Goal: Task Accomplishment & Management: Manage account settings

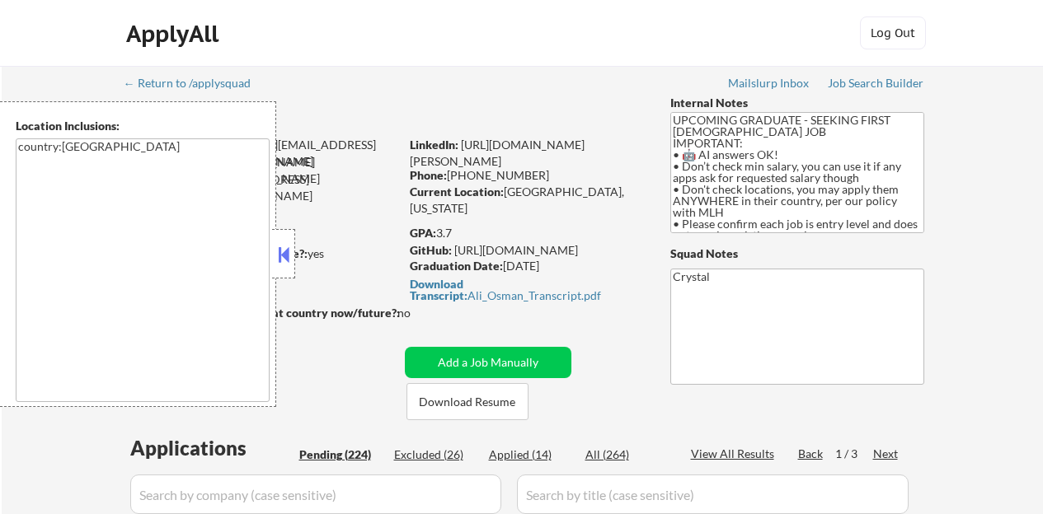
scroll to position [890, 0]
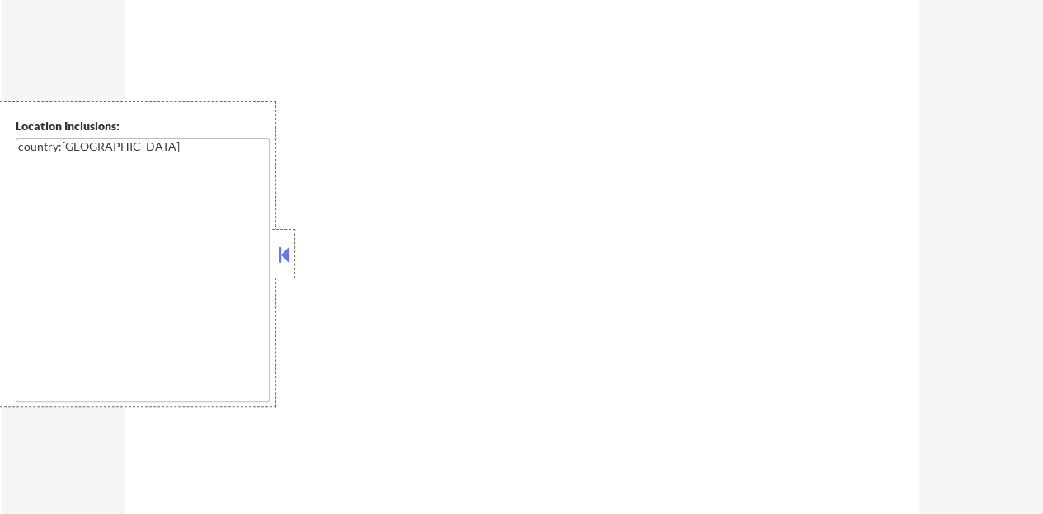
select select ""pending""
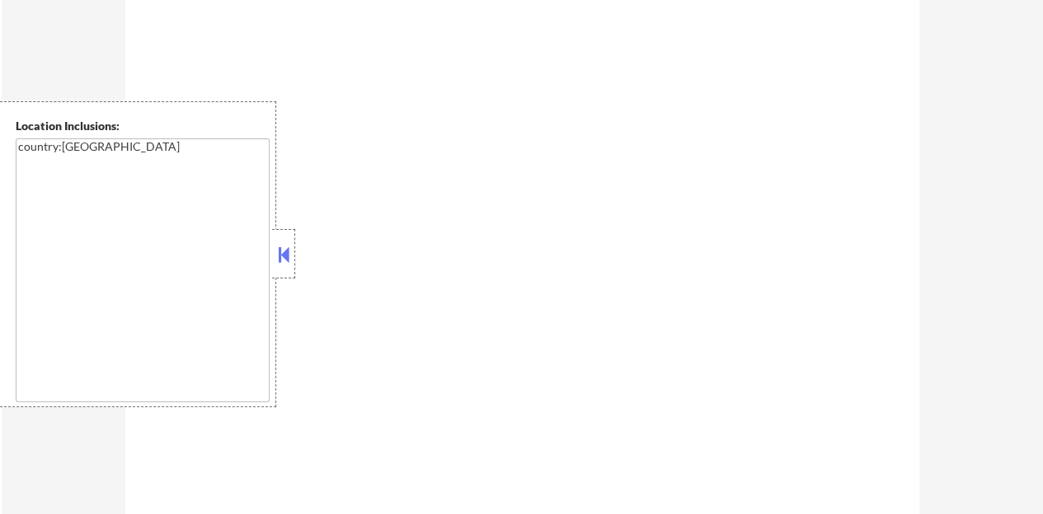
select select ""pending""
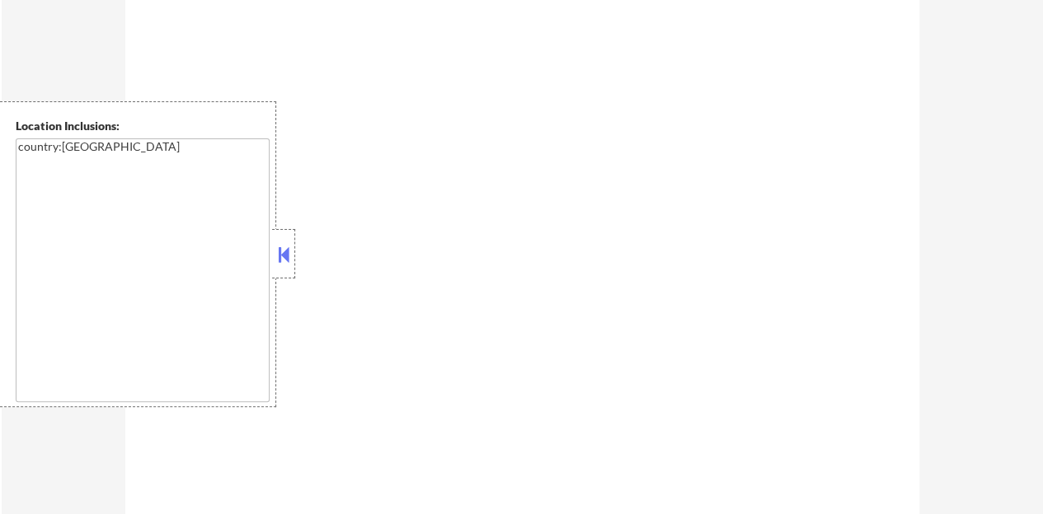
select select ""pending""
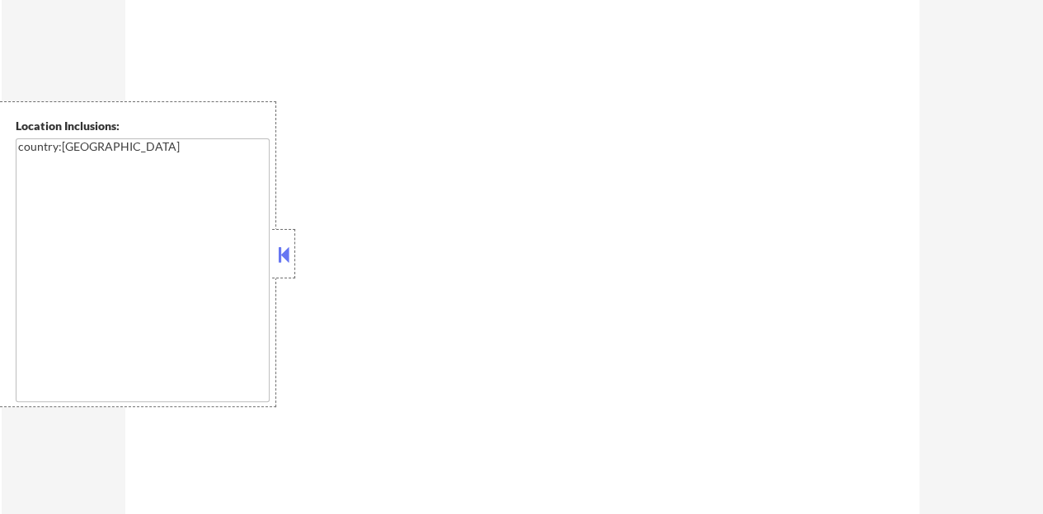
select select ""pending""
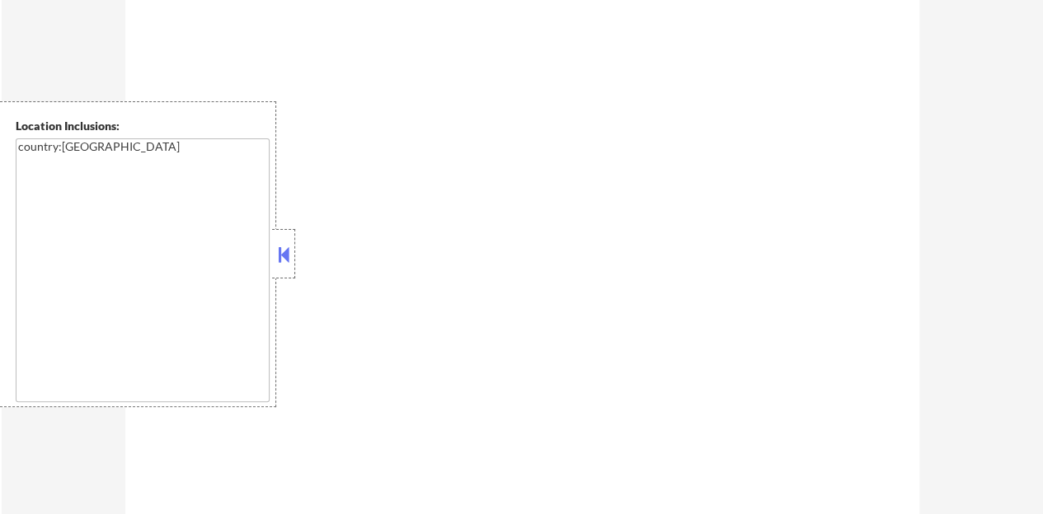
select select ""pending""
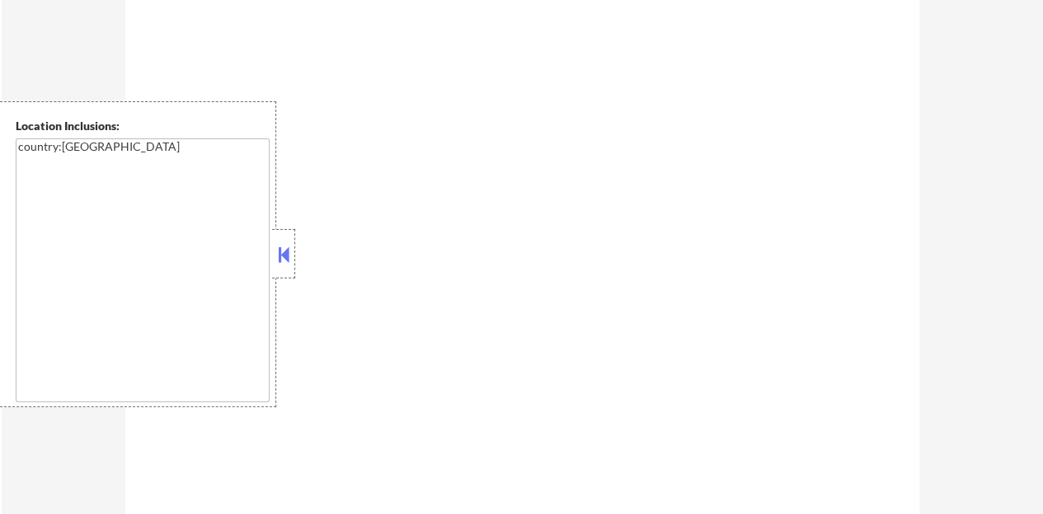
select select ""pending""
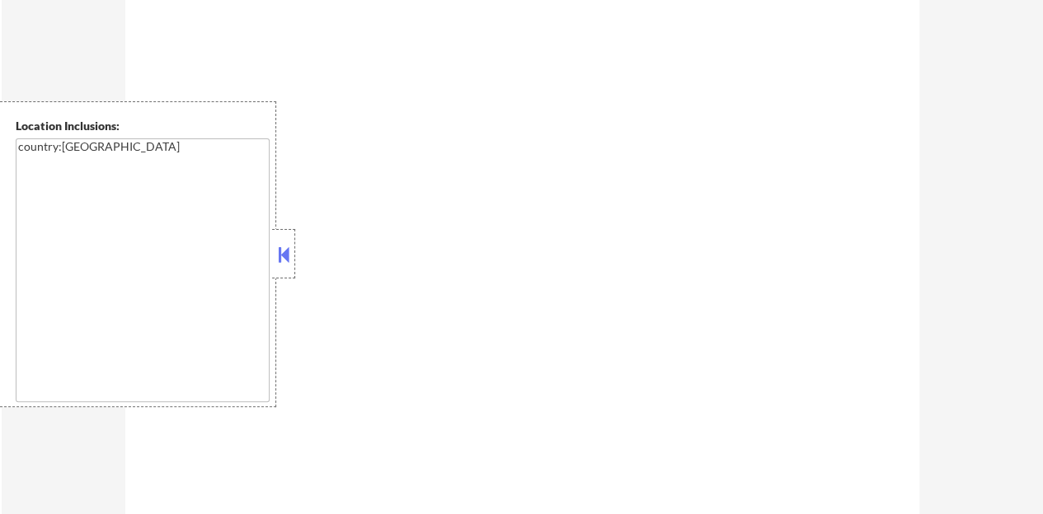
select select ""pending""
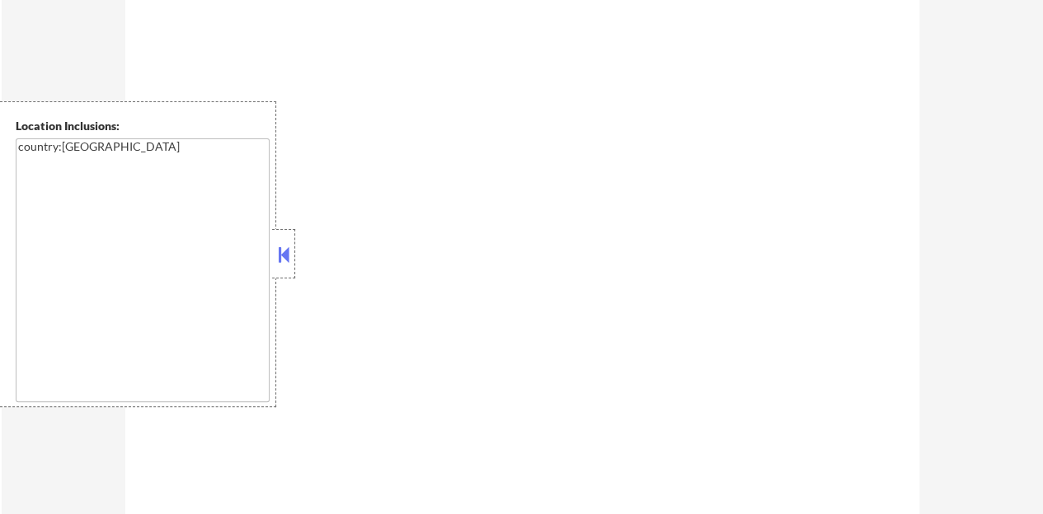
select select ""pending""
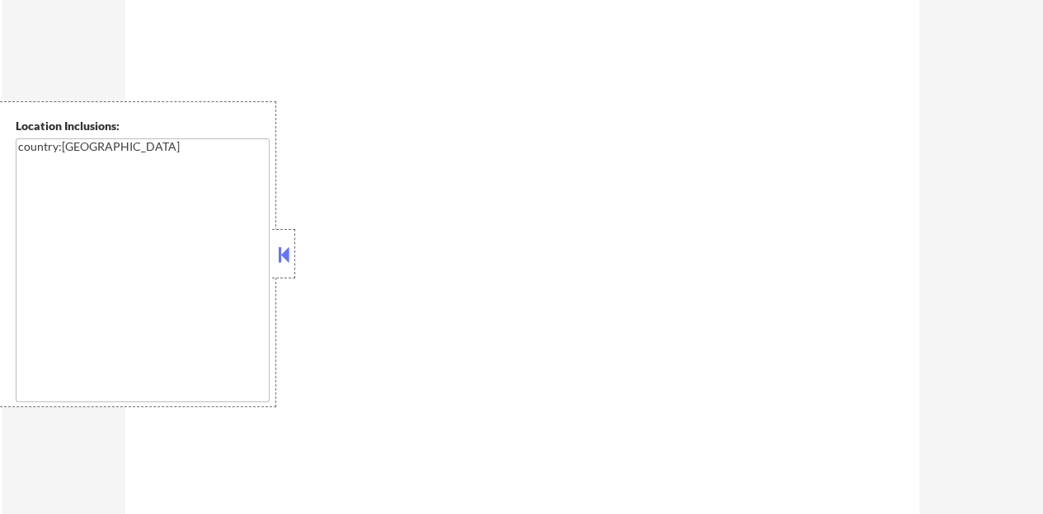
select select ""pending""
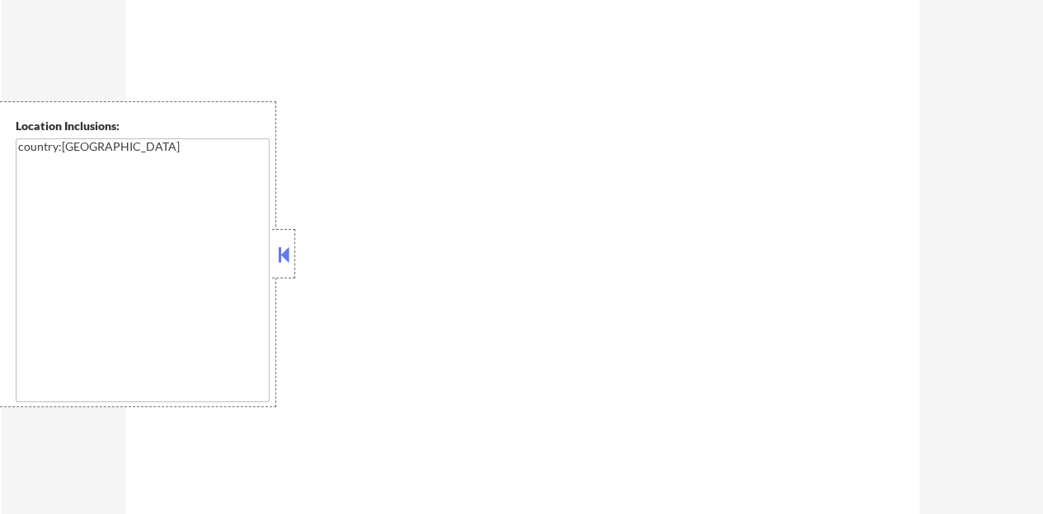
select select ""pending""
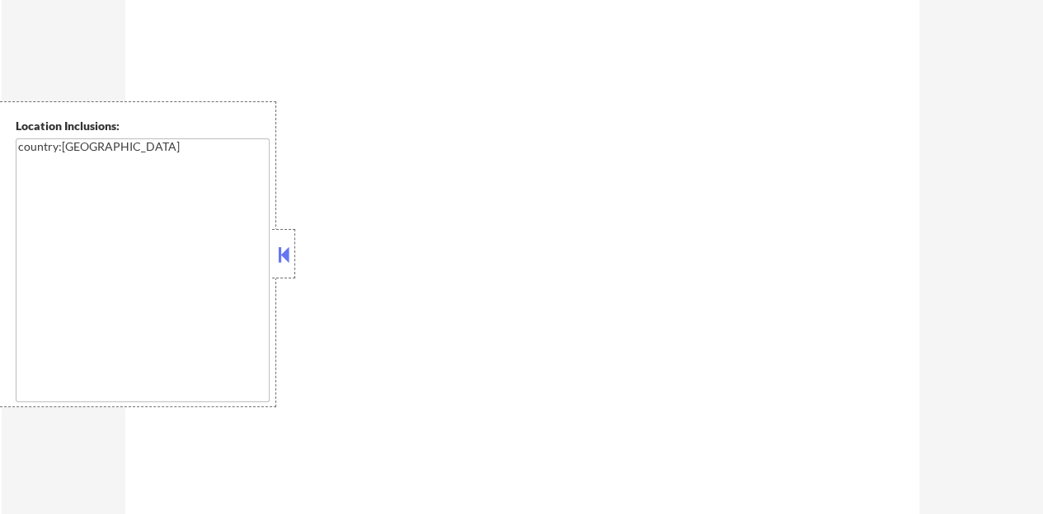
select select ""pending""
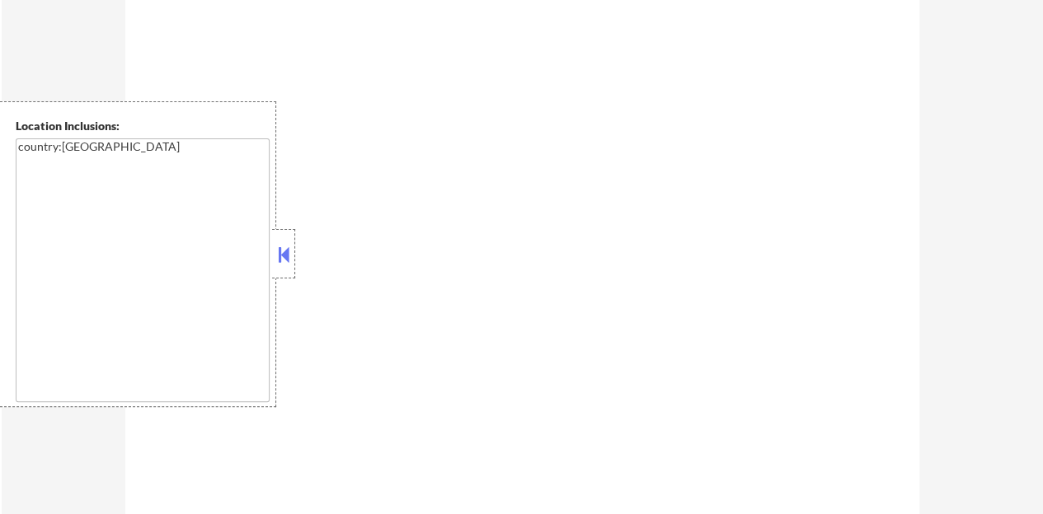
select select ""pending""
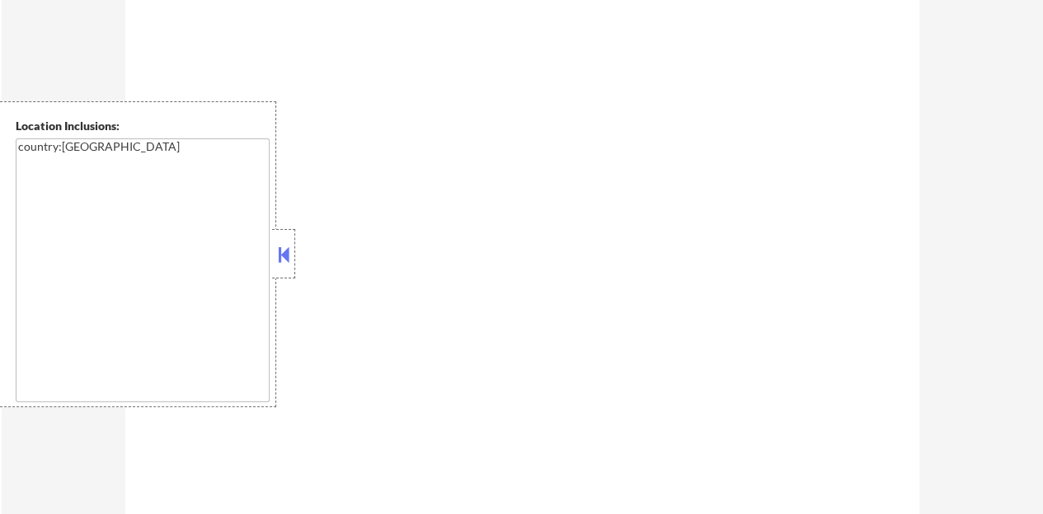
select select ""pending""
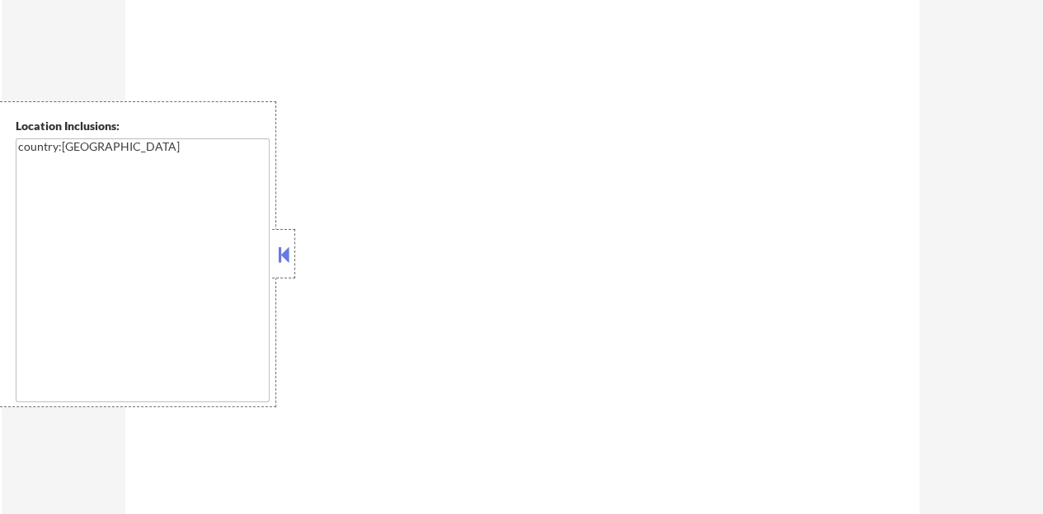
select select ""pending""
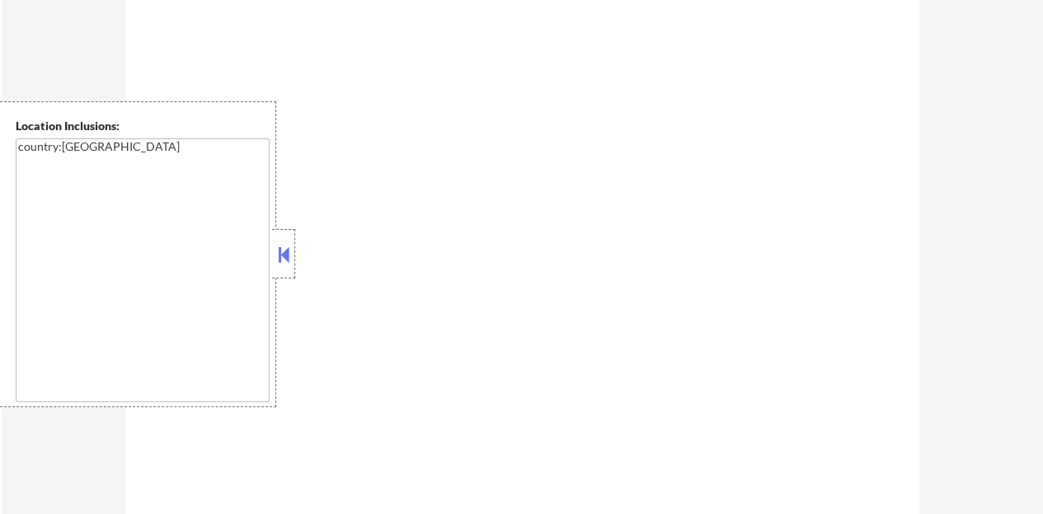
select select ""pending""
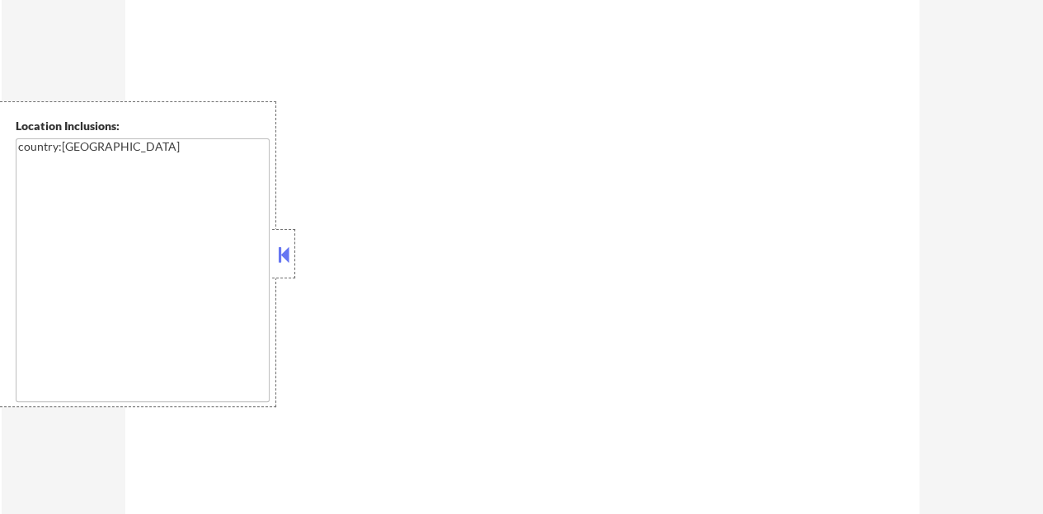
select select ""pending""
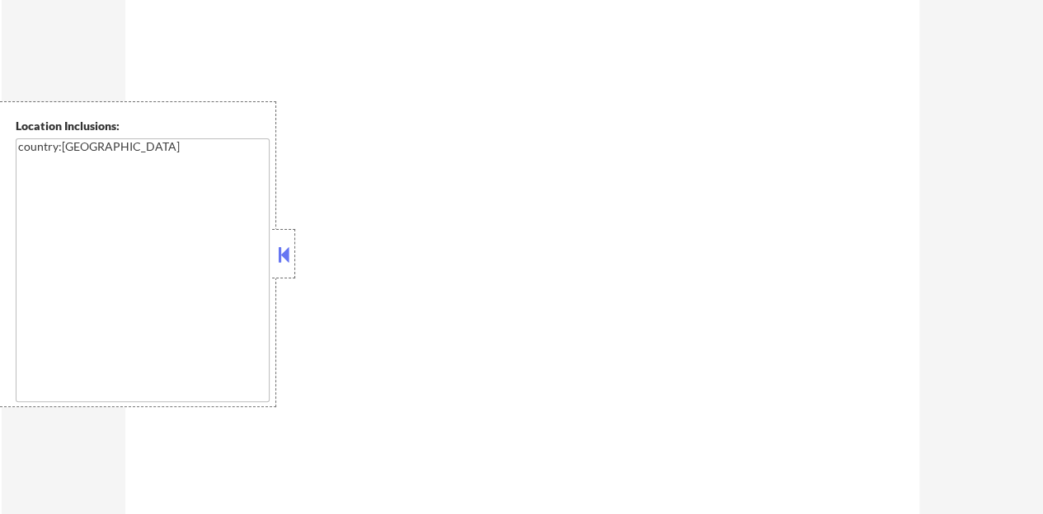
select select ""pending""
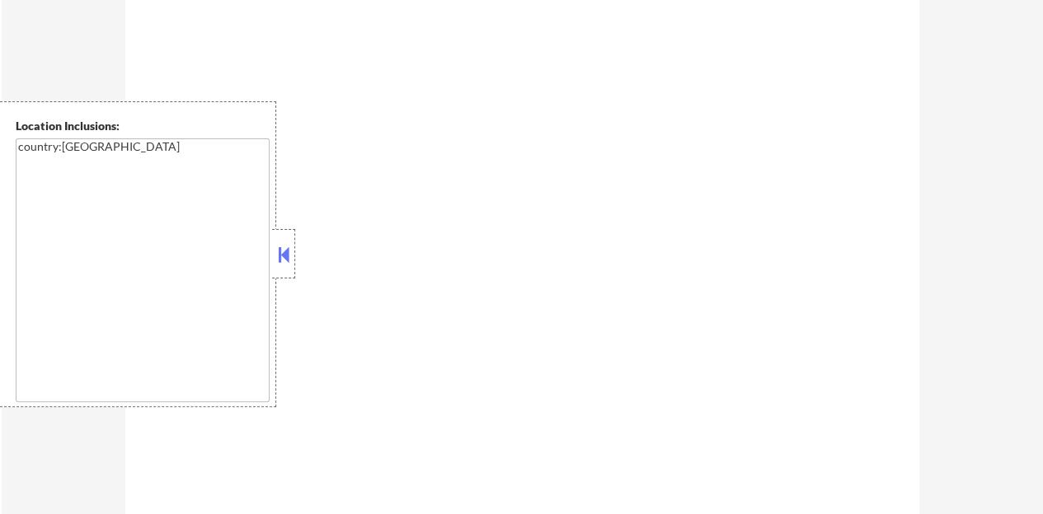
select select ""pending""
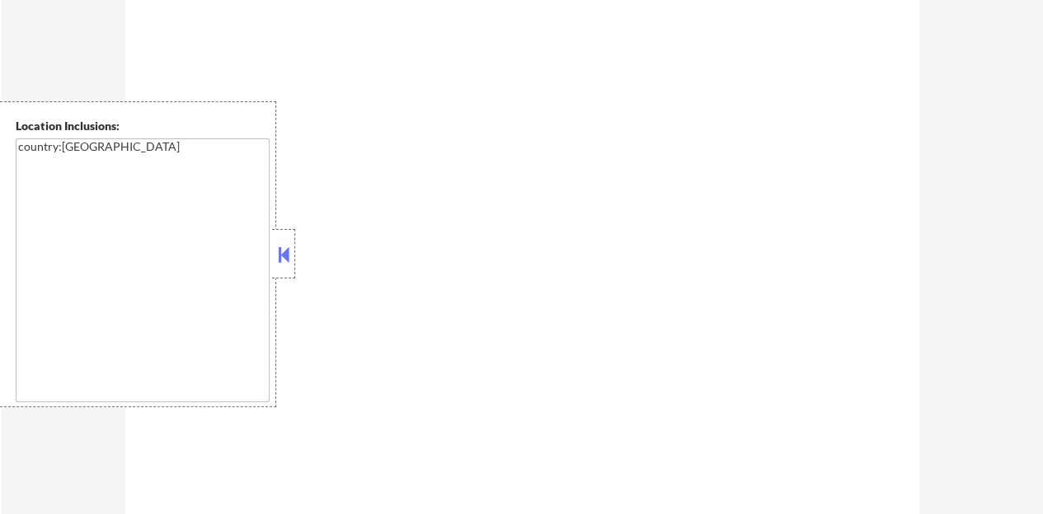
select select ""pending""
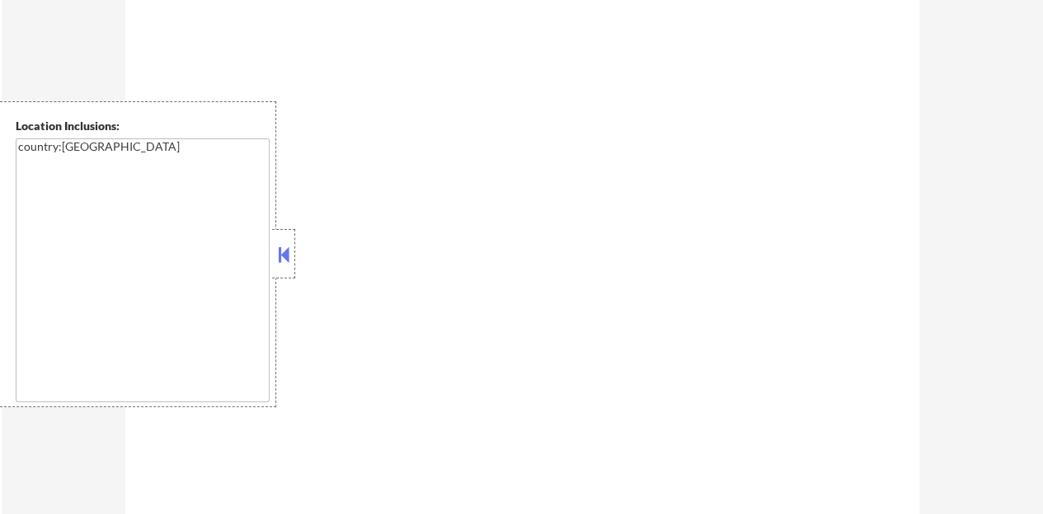
select select ""pending""
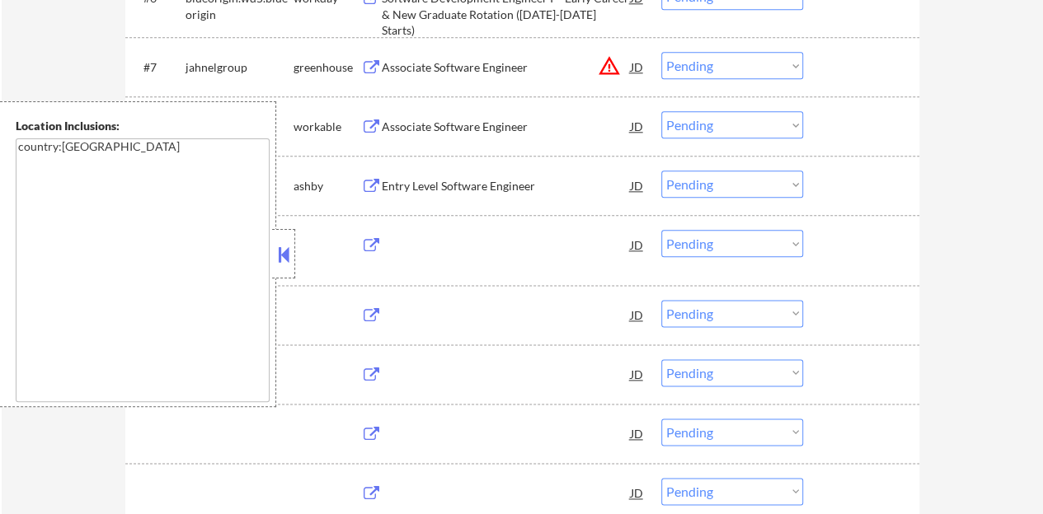
scroll to position [824, 0]
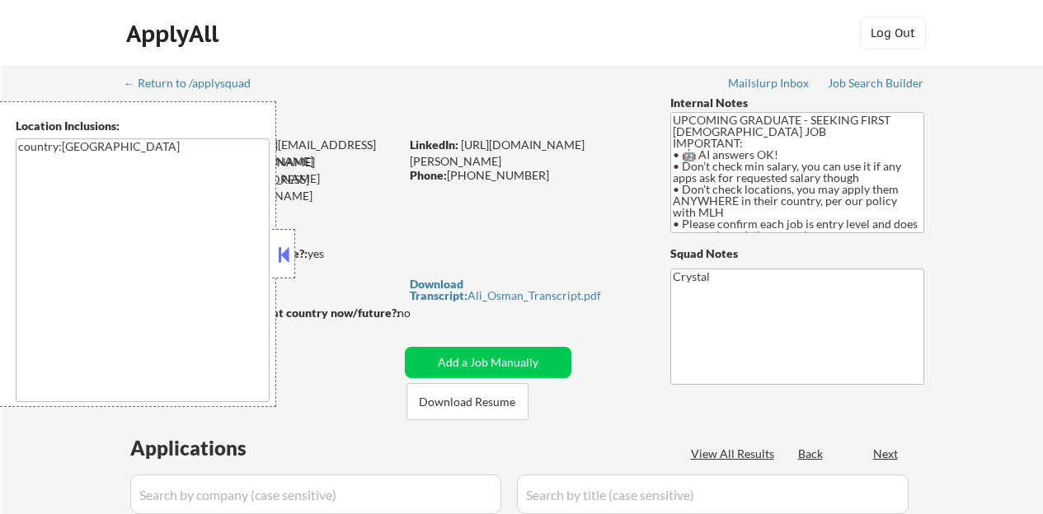
select select ""pending""
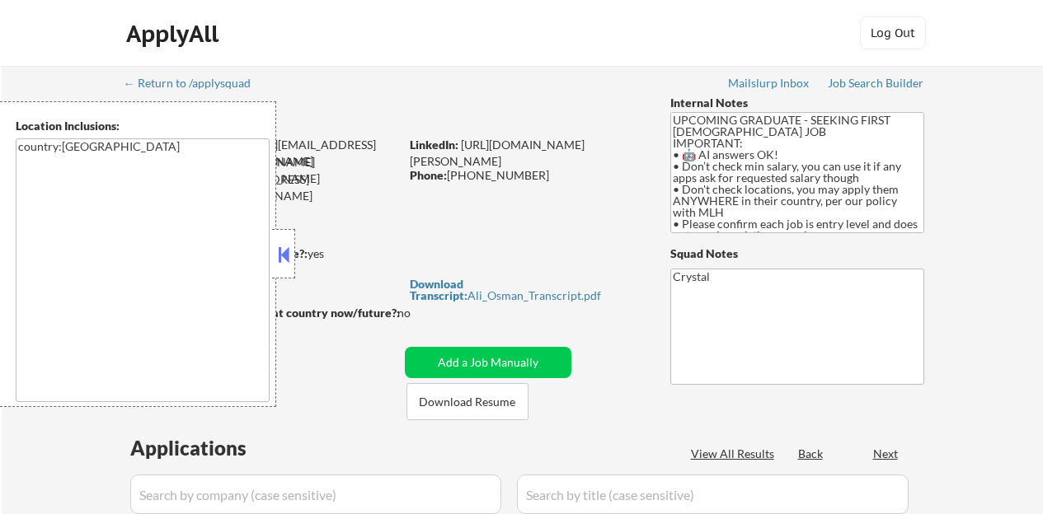
select select ""pending""
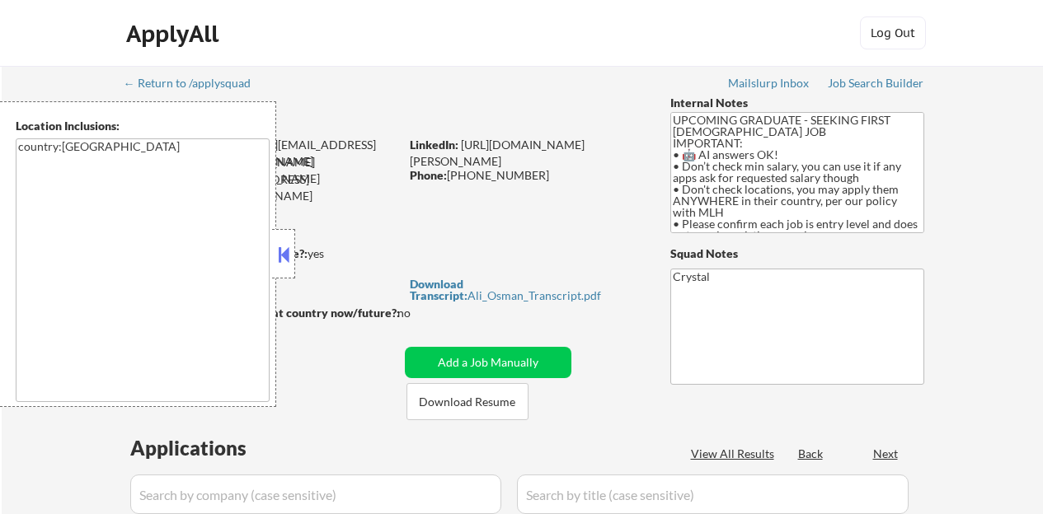
select select ""pending""
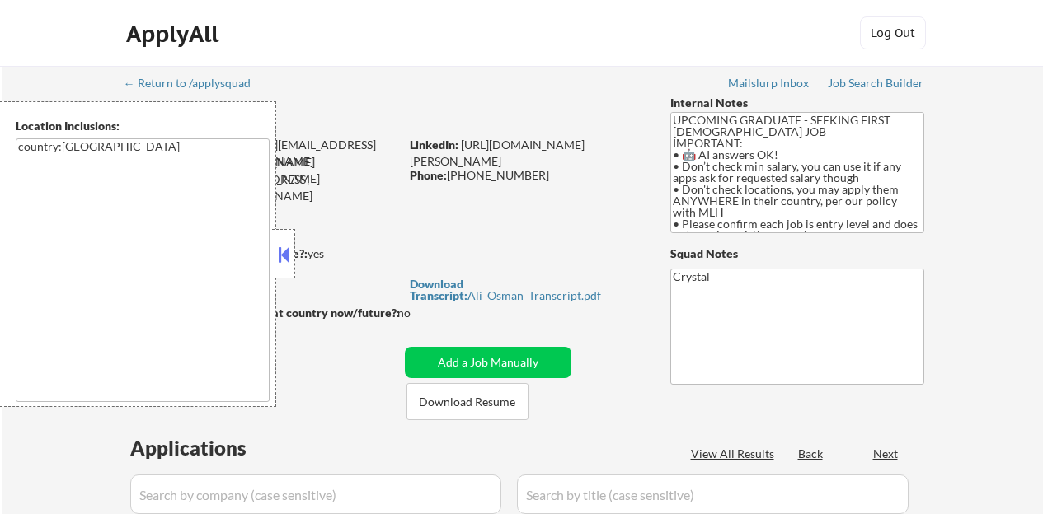
select select ""pending""
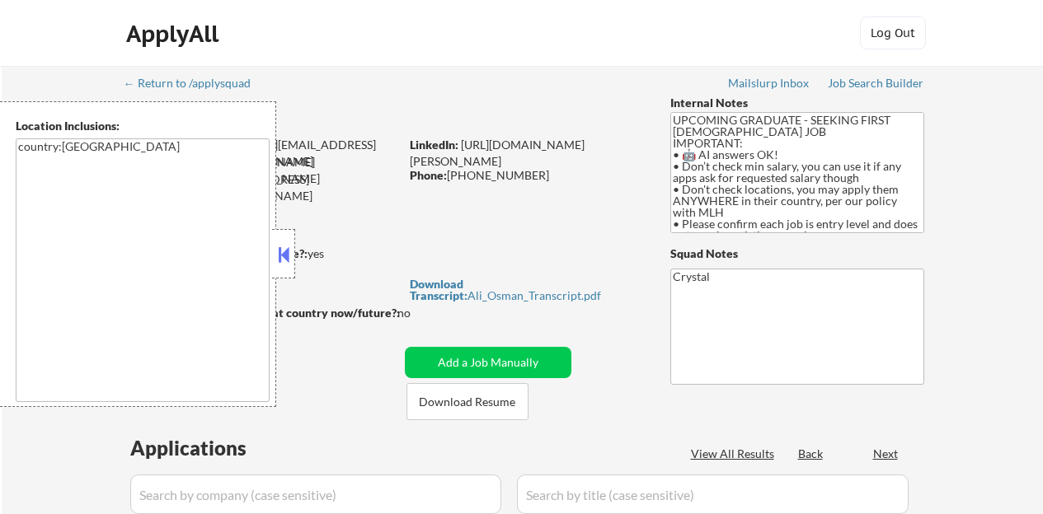
select select ""pending""
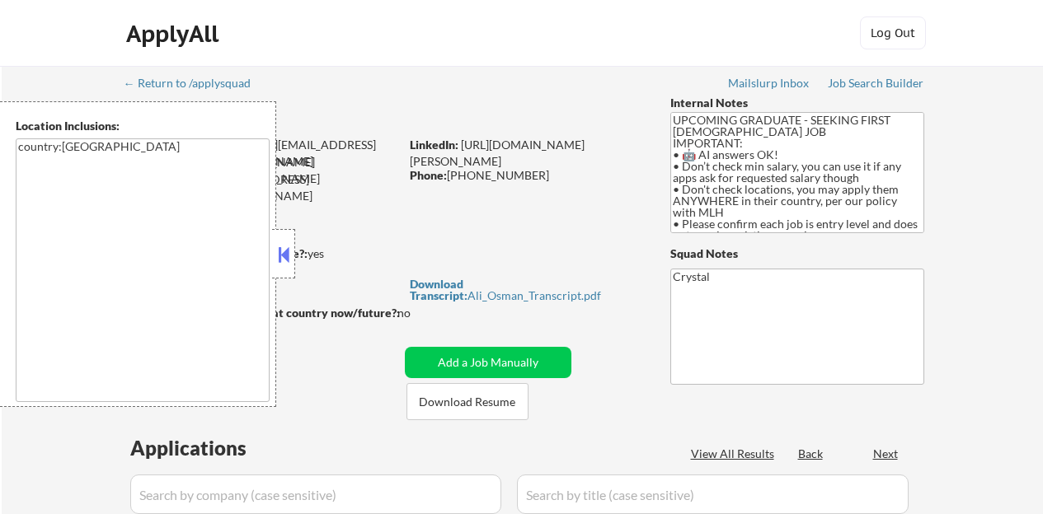
select select ""pending""
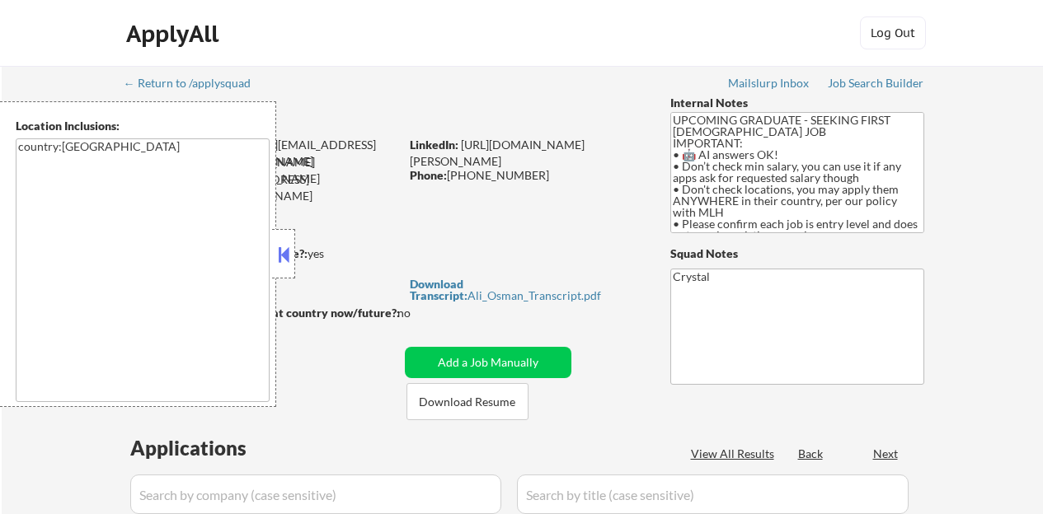
select select ""pending""
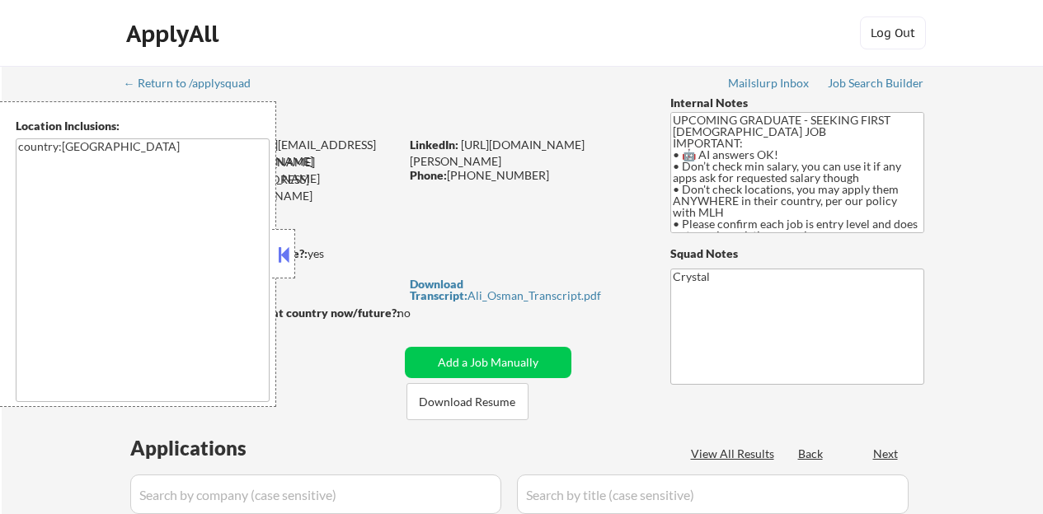
select select ""pending""
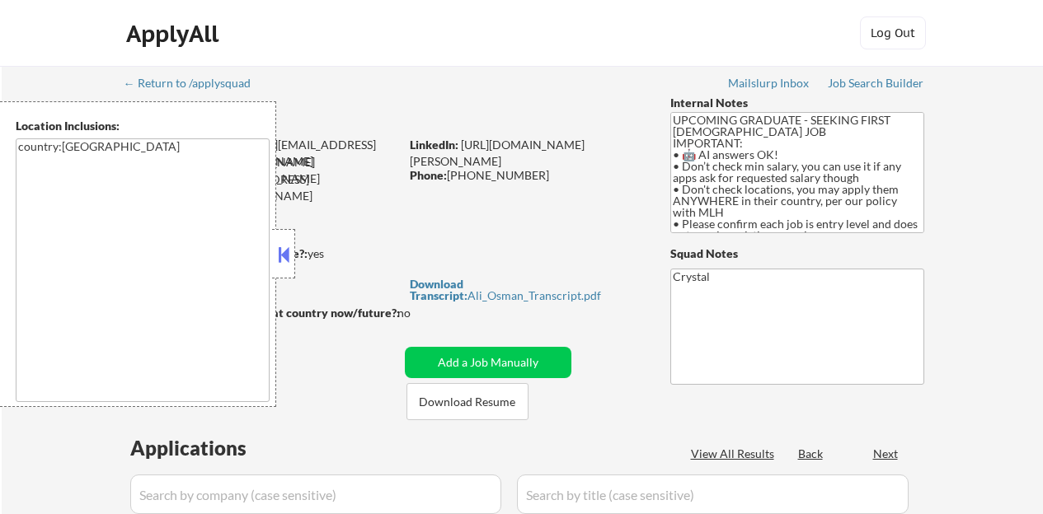
select select ""pending""
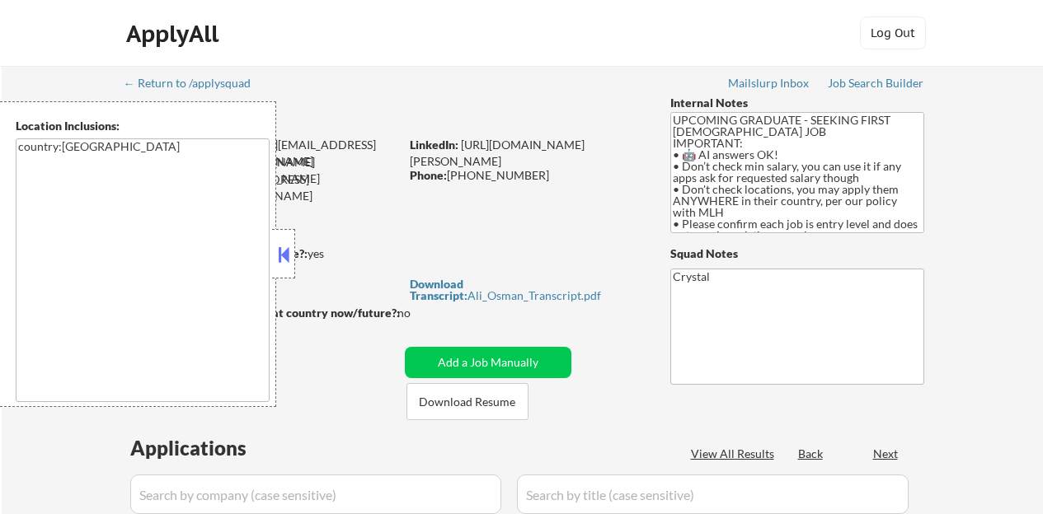
select select ""pending""
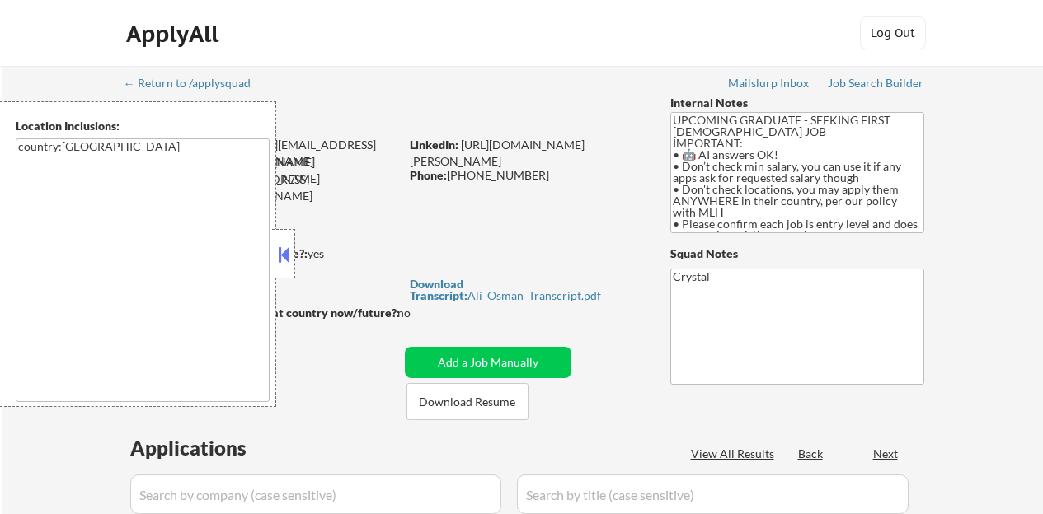
select select ""pending""
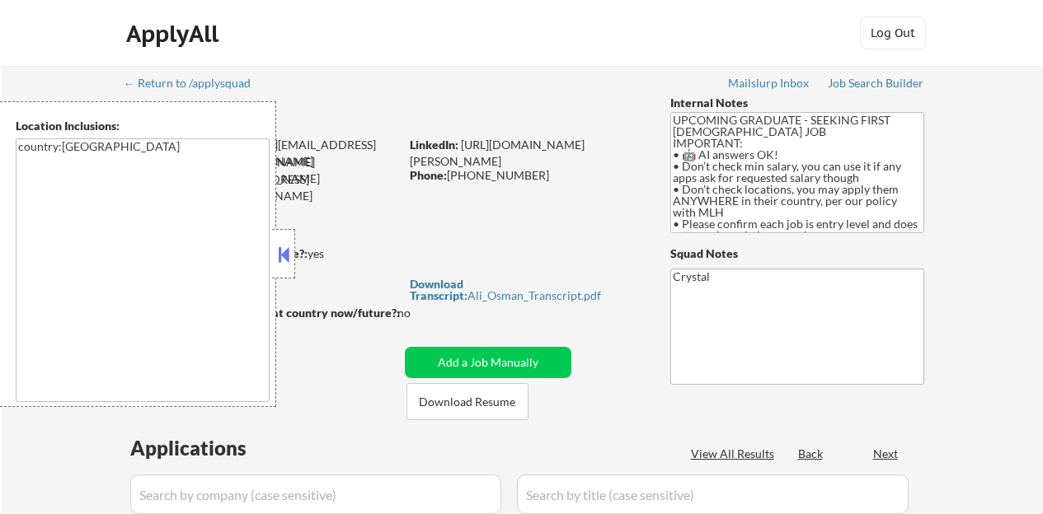
select select ""pending""
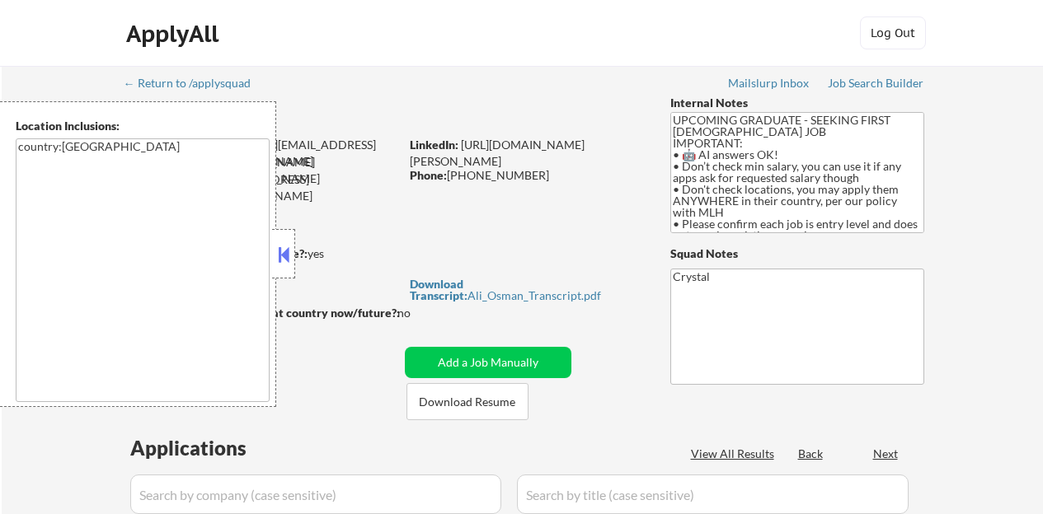
select select ""pending""
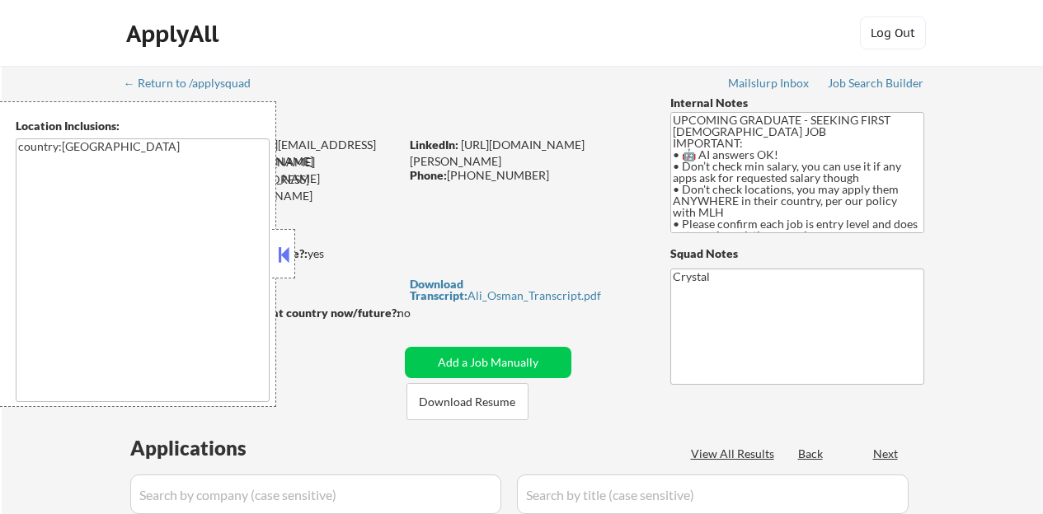
select select ""pending""
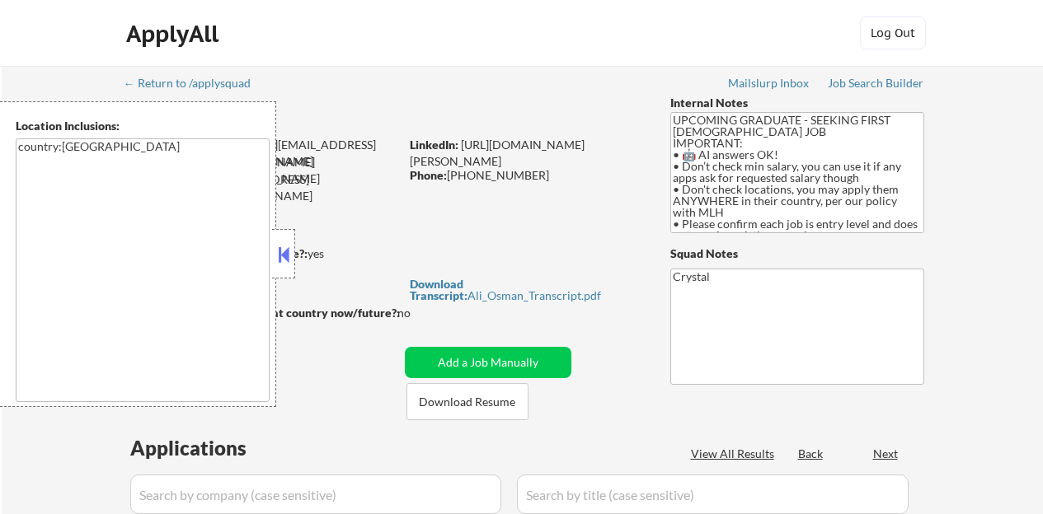
select select ""pending""
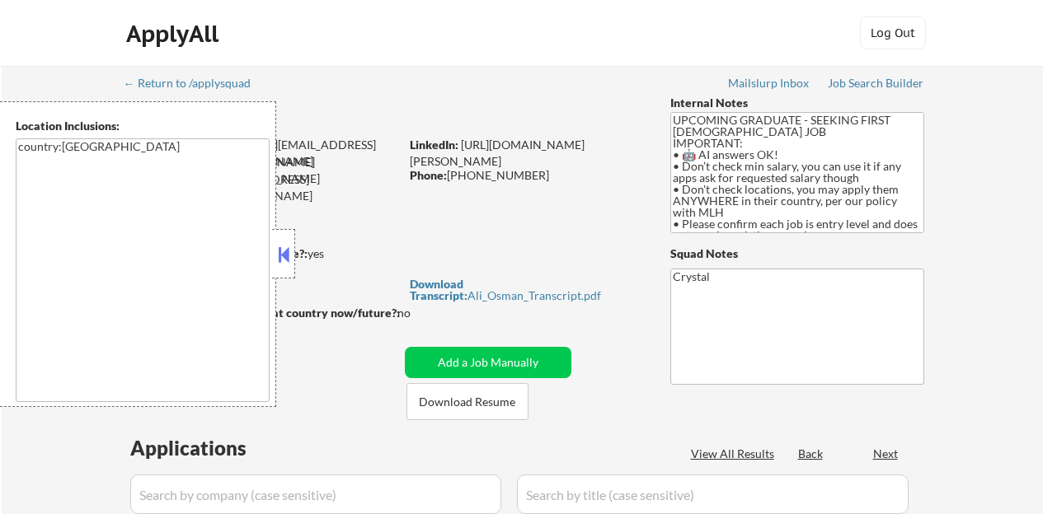
select select ""pending""
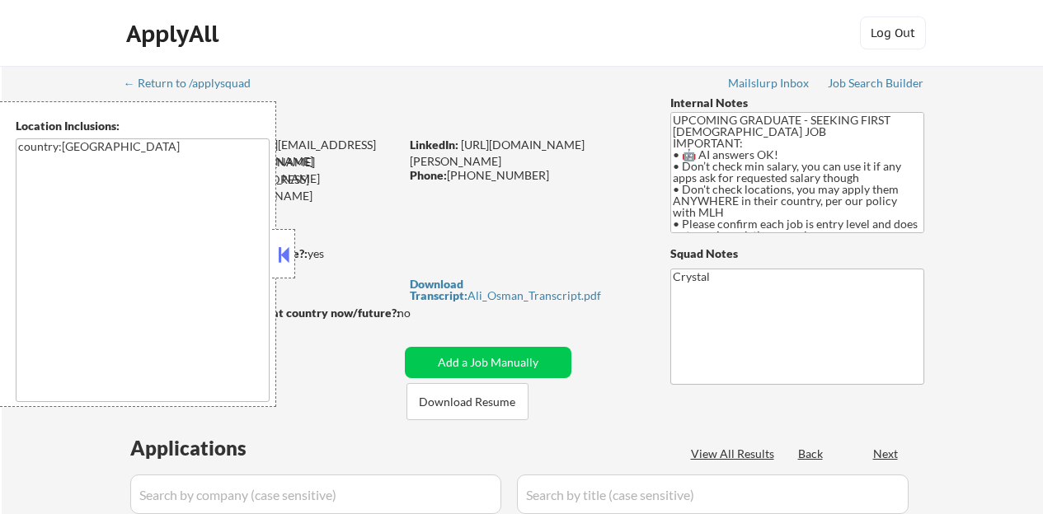
select select ""pending""
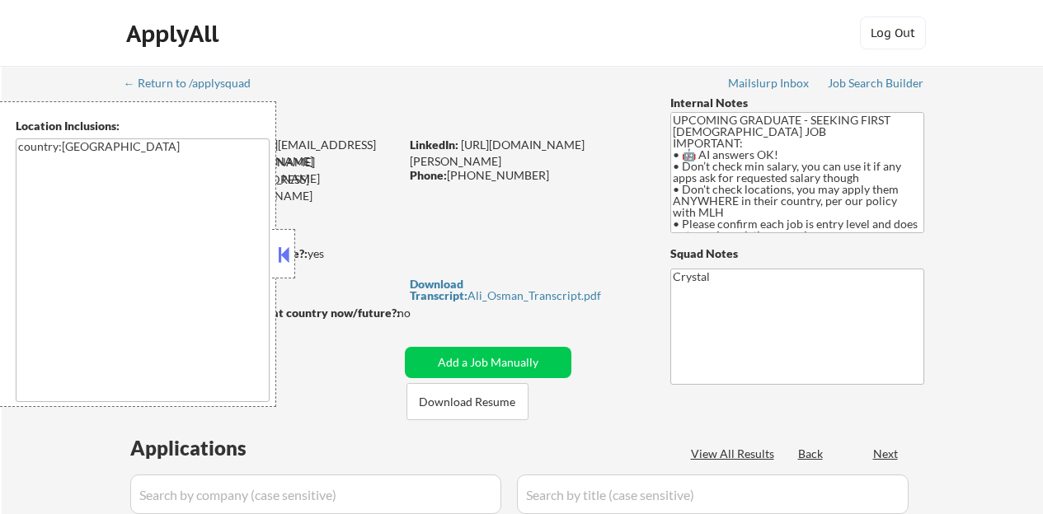
select select ""pending""
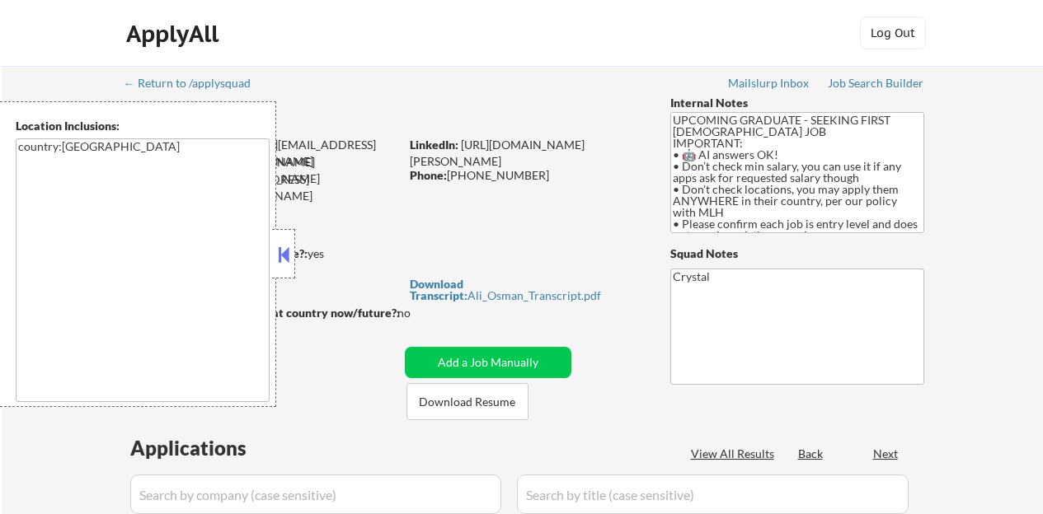
select select ""pending""
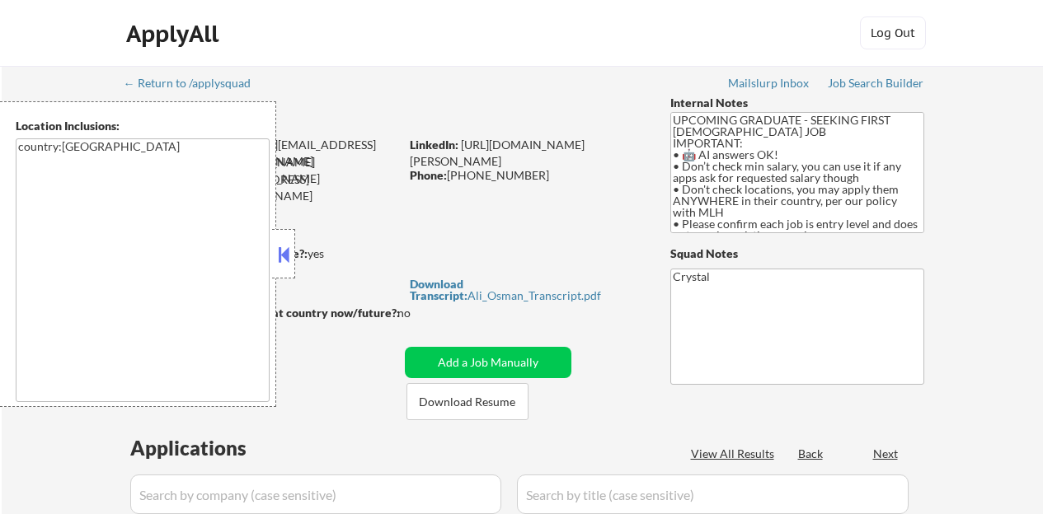
select select ""pending""
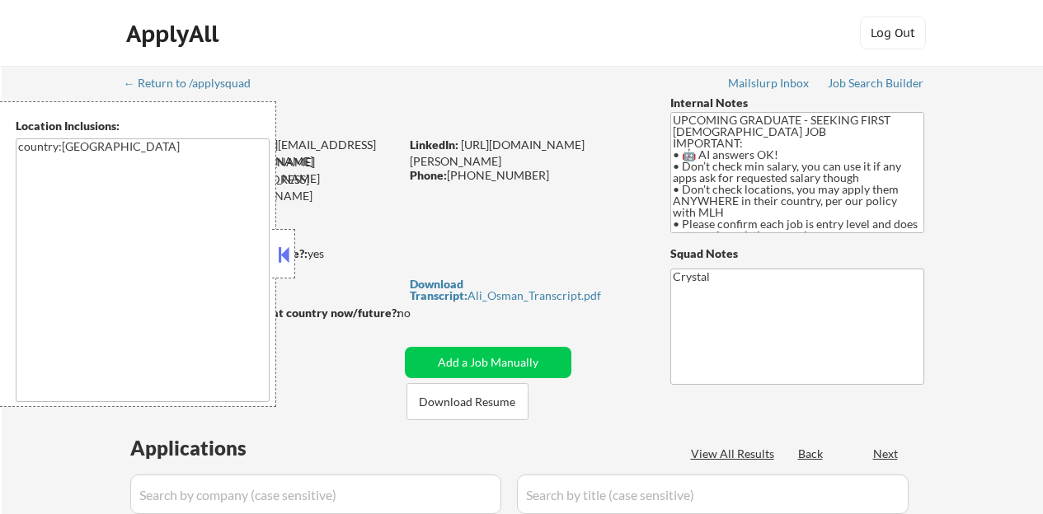
type textarea "Crystal https://docs.google.com/spreadsheets/d/1xKYer6fCNH64ucwChMk27mWzfsx4SR6…"
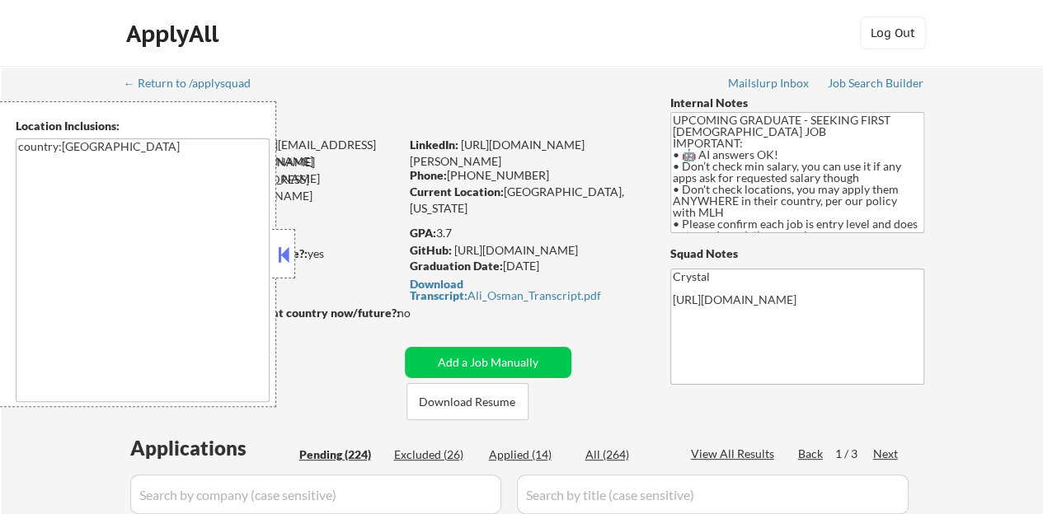
click at [275, 255] on button at bounding box center [284, 254] width 18 height 25
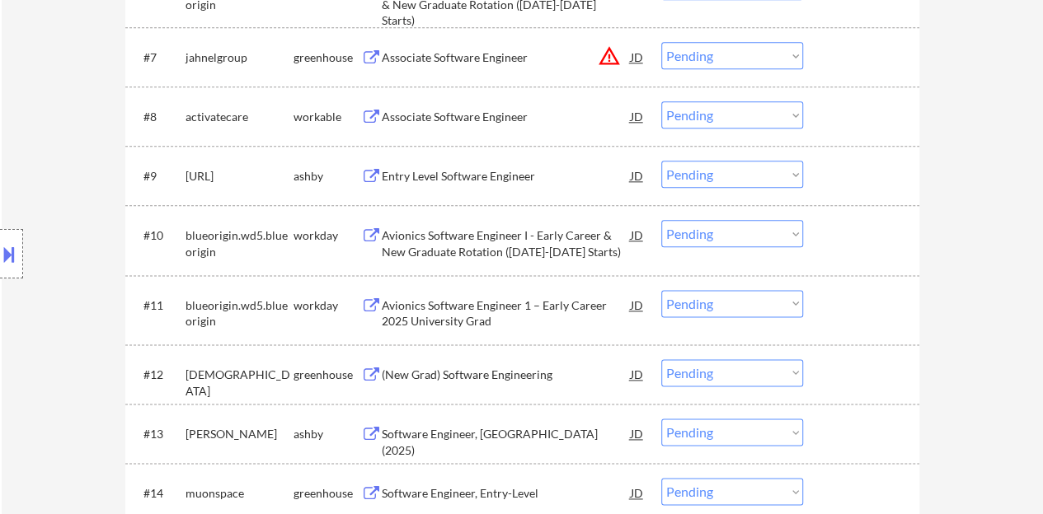
scroll to position [907, 0]
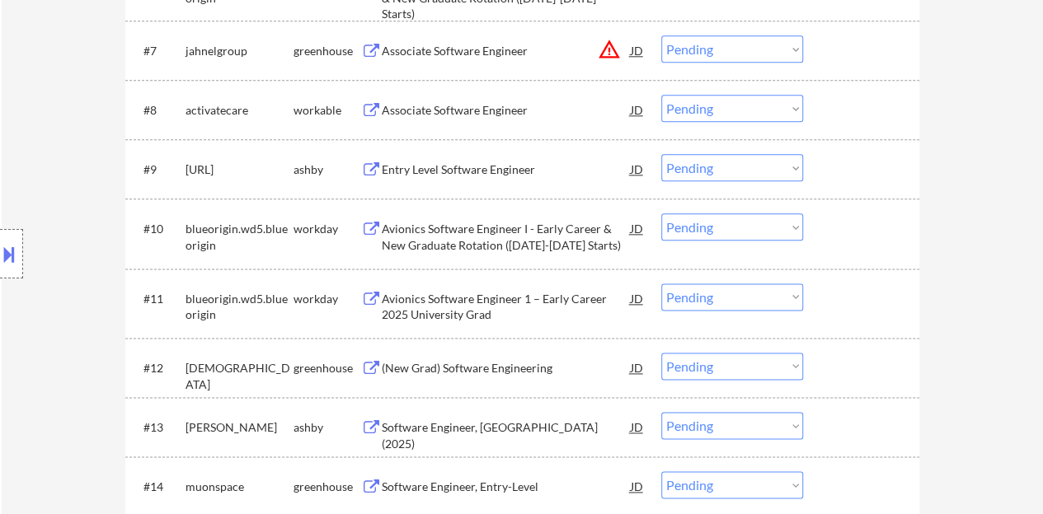
click at [839, 159] on div at bounding box center [863, 169] width 73 height 30
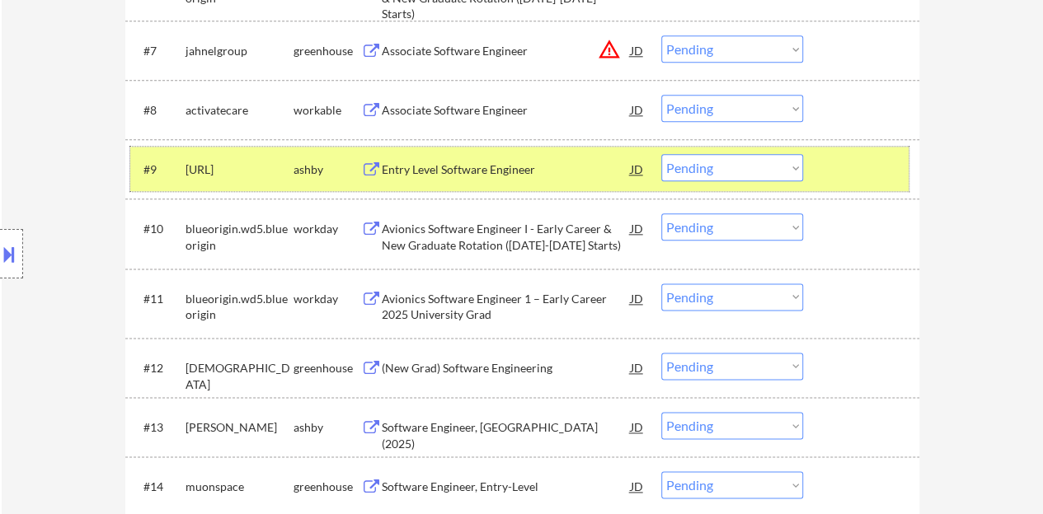
click at [718, 162] on select "Choose an option... Pending Applied Excluded (Questions) Excluded (Expired) Exc…" at bounding box center [732, 167] width 142 height 27
click at [661, 154] on select "Choose an option... Pending Applied Excluded (Questions) Excluded (Expired) Exc…" at bounding box center [732, 167] width 142 height 27
select select ""pending""
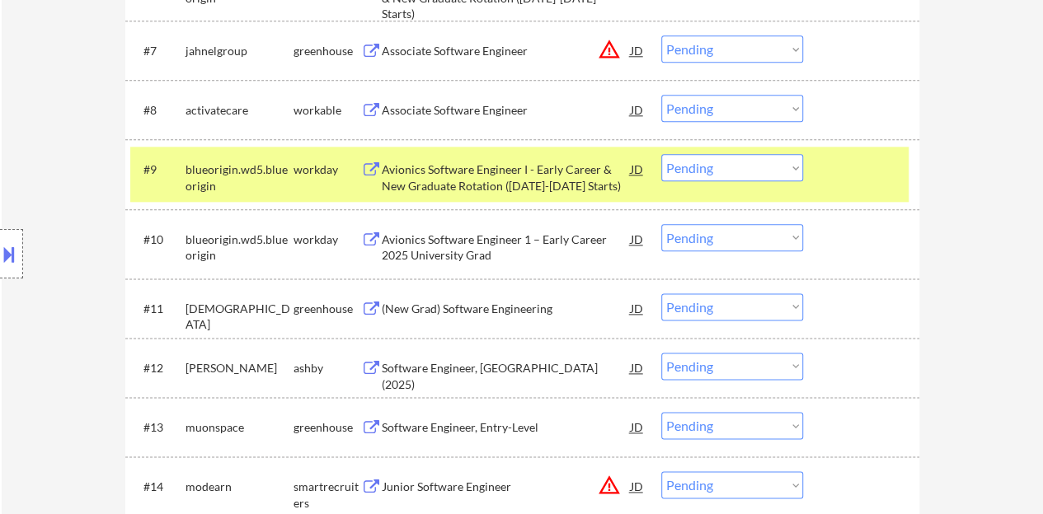
click at [796, 416] on select "Choose an option... Pending Applied Excluded (Questions) Excluded (Expired) Exc…" at bounding box center [732, 425] width 142 height 27
click at [890, 159] on div at bounding box center [863, 169] width 73 height 30
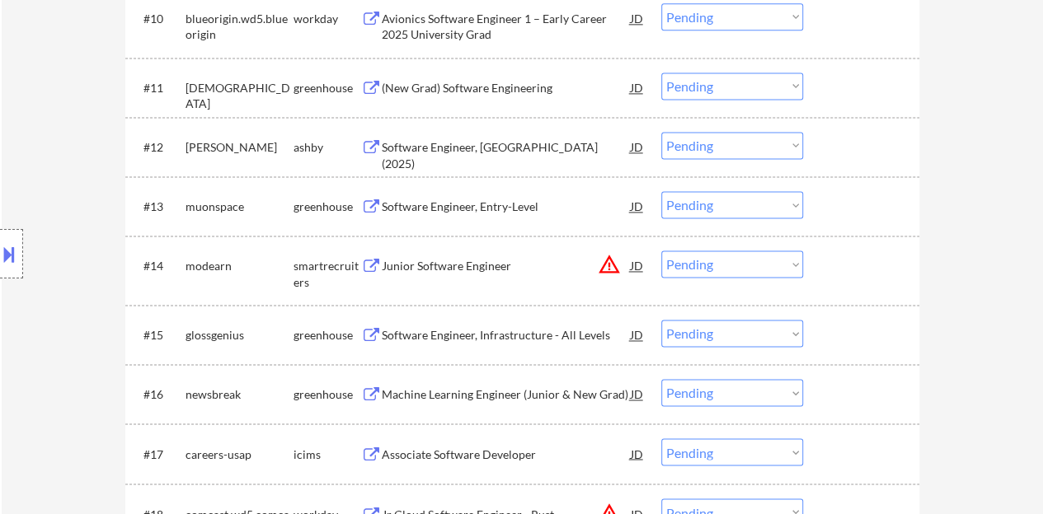
scroll to position [1154, 0]
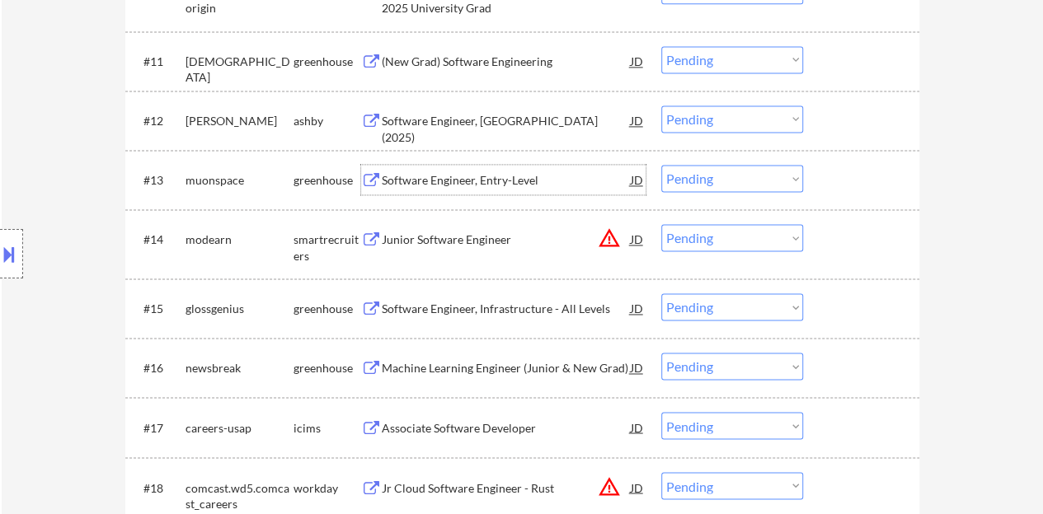
click at [477, 184] on div "Software Engineer, Entry-Level" at bounding box center [506, 180] width 249 height 16
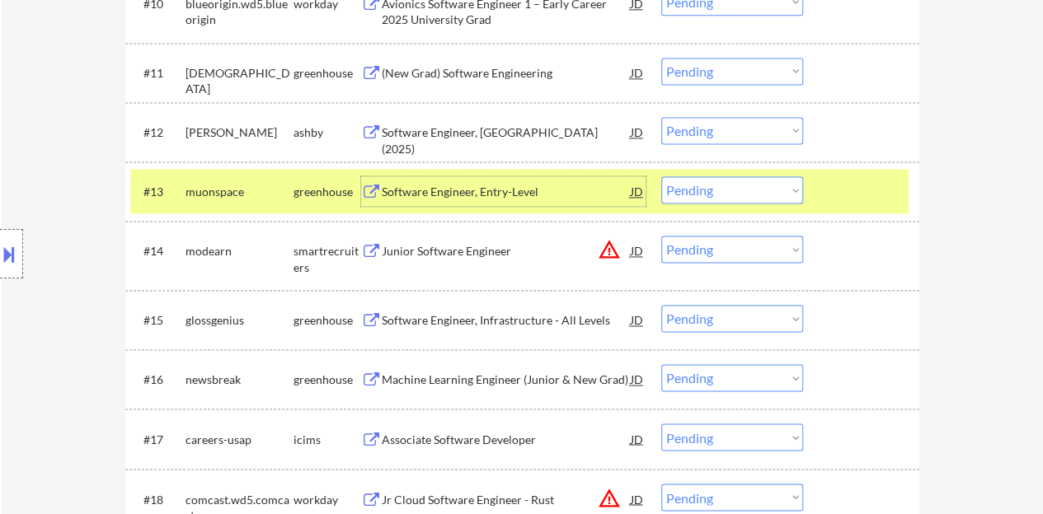
scroll to position [1237, 0]
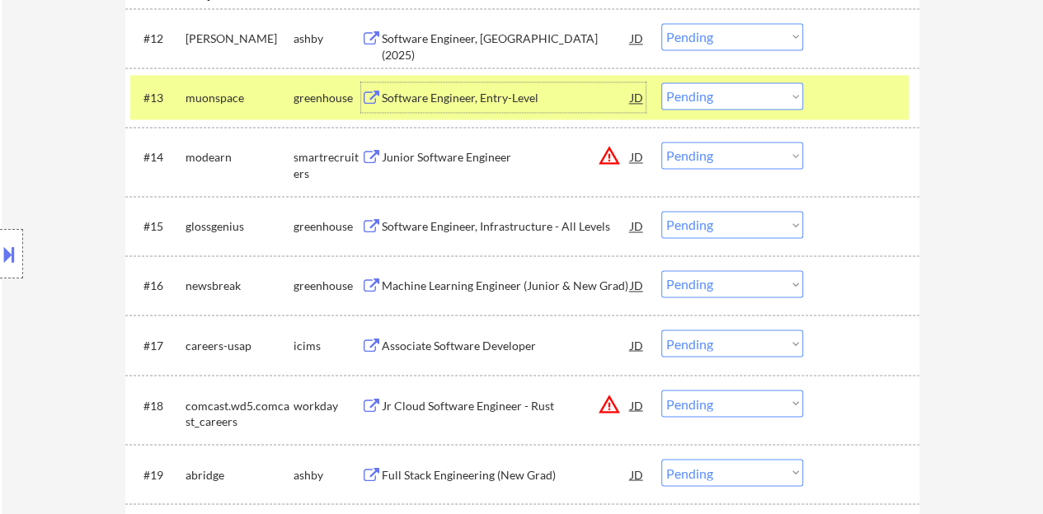
click at [703, 101] on select "Choose an option... Pending Applied Excluded (Questions) Excluded (Expired) Exc…" at bounding box center [732, 95] width 142 height 27
click at [661, 82] on select "Choose an option... Pending Applied Excluded (Questions) Excluded (Expired) Exc…" at bounding box center [732, 95] width 142 height 27
select select ""pending""
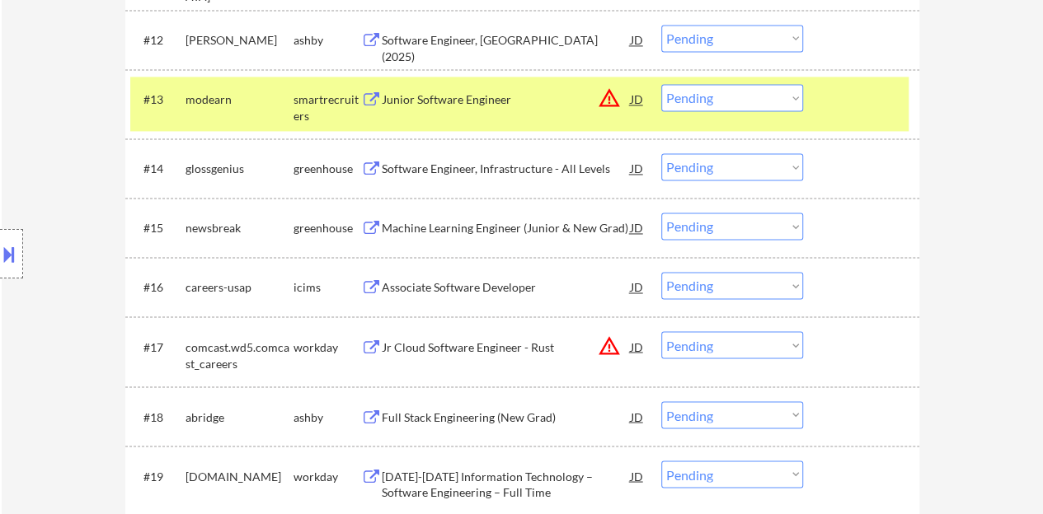
scroll to position [1154, 0]
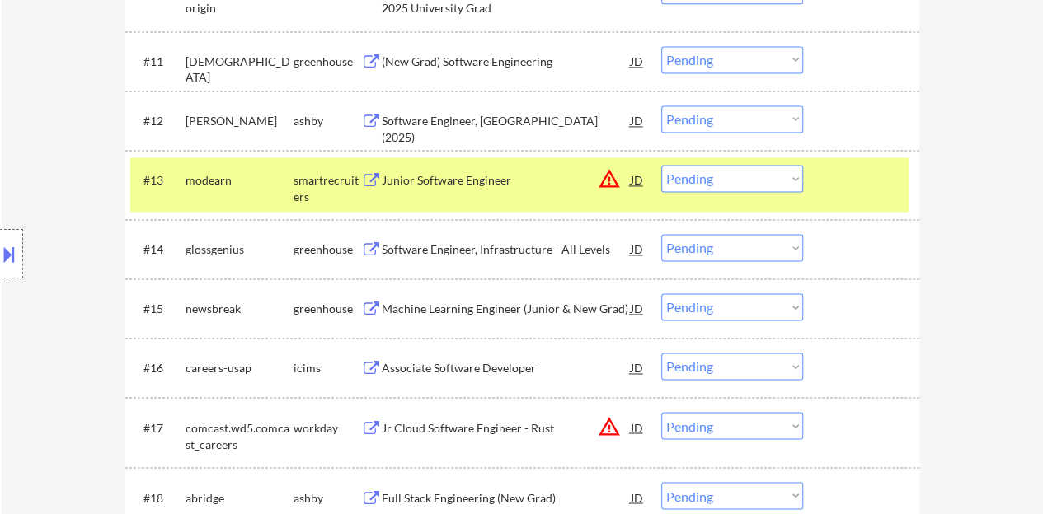
click at [854, 164] on div "#13 modearn smartrecruiters Junior Software Engineer JD warning_amber Choose an…" at bounding box center [519, 184] width 778 height 54
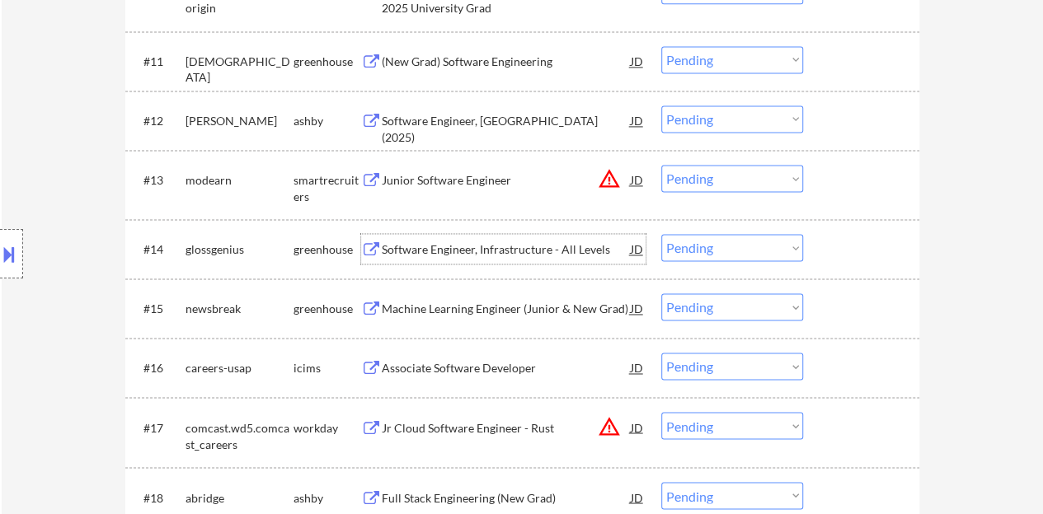
click at [543, 247] on div "Software Engineer, Infrastructure - All Levels" at bounding box center [506, 250] width 249 height 16
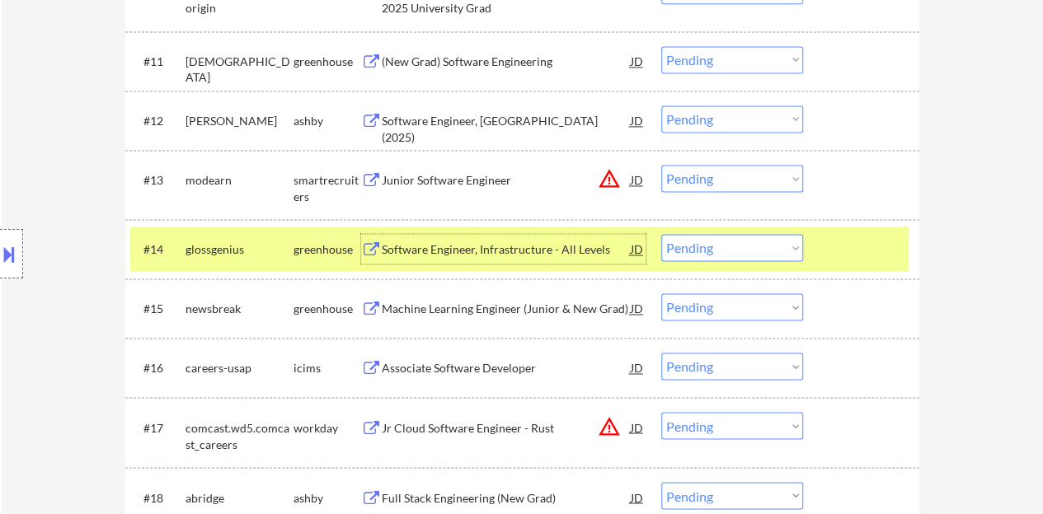
click at [732, 246] on select "Choose an option... Pending Applied Excluded (Questions) Excluded (Expired) Exc…" at bounding box center [732, 247] width 142 height 27
click at [661, 234] on select "Choose an option... Pending Applied Excluded (Questions) Excluded (Expired) Exc…" at bounding box center [732, 247] width 142 height 27
select select ""pending""
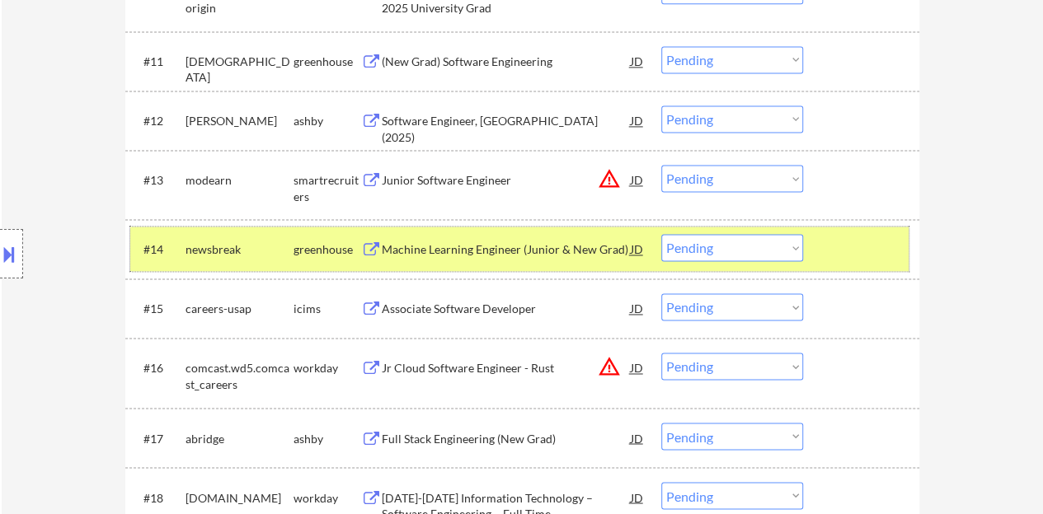
click at [878, 247] on div at bounding box center [863, 249] width 73 height 30
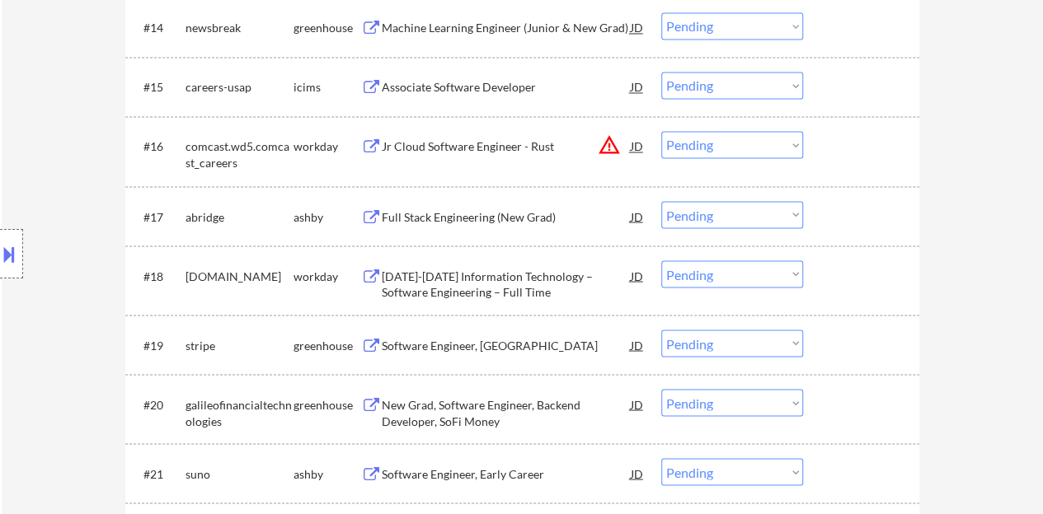
scroll to position [1402, 0]
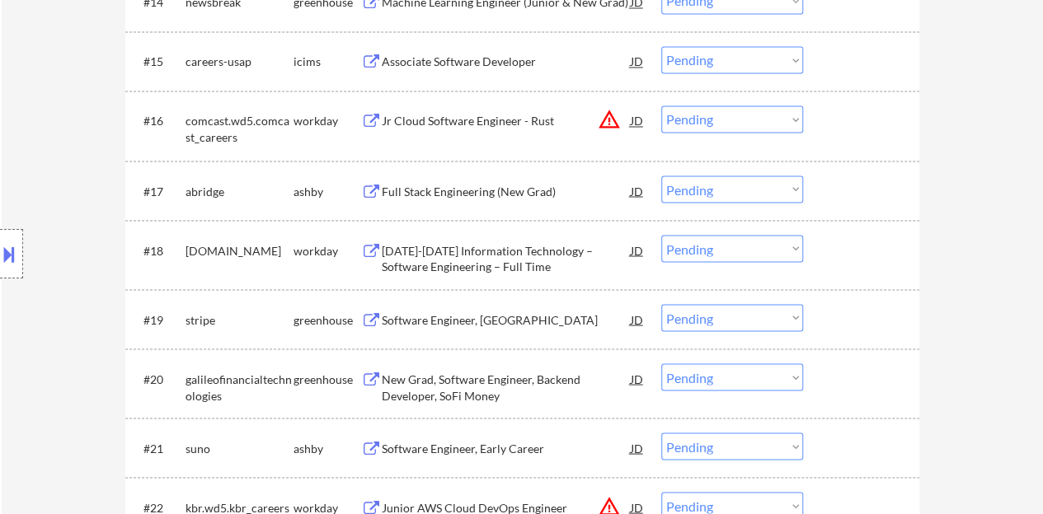
click at [450, 198] on div "Full Stack Engineering (New Grad)" at bounding box center [506, 191] width 249 height 16
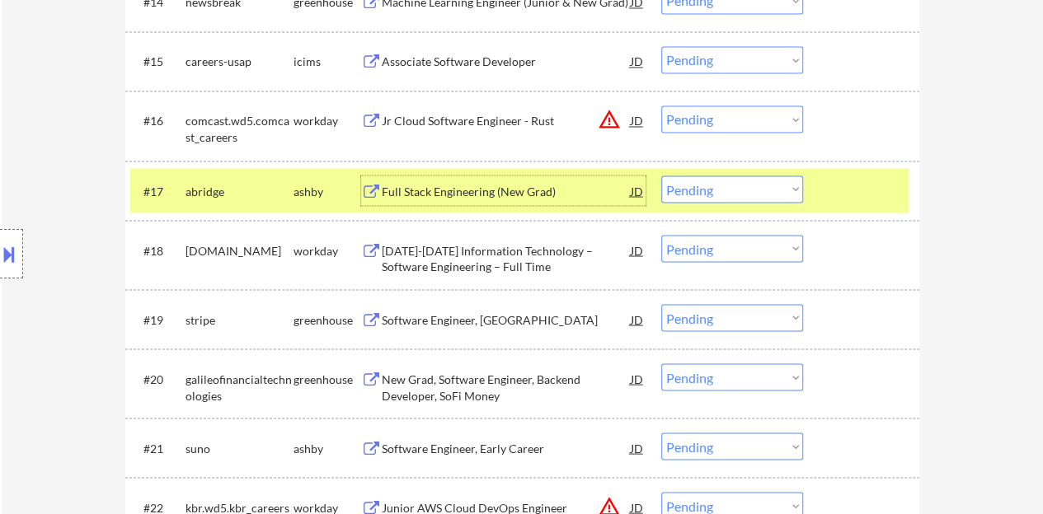
click at [683, 189] on select "Choose an option... Pending Applied Excluded (Questions) Excluded (Expired) Exc…" at bounding box center [732, 189] width 142 height 27
click at [661, 176] on select "Choose an option... Pending Applied Excluded (Questions) Excluded (Expired) Exc…" at bounding box center [732, 189] width 142 height 27
select select ""pending""
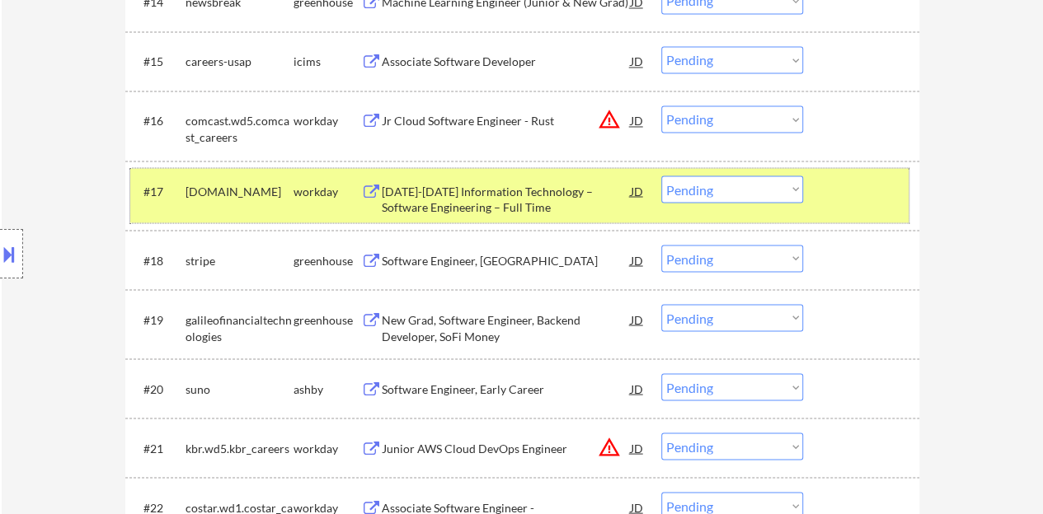
click at [870, 190] on div at bounding box center [863, 191] width 73 height 30
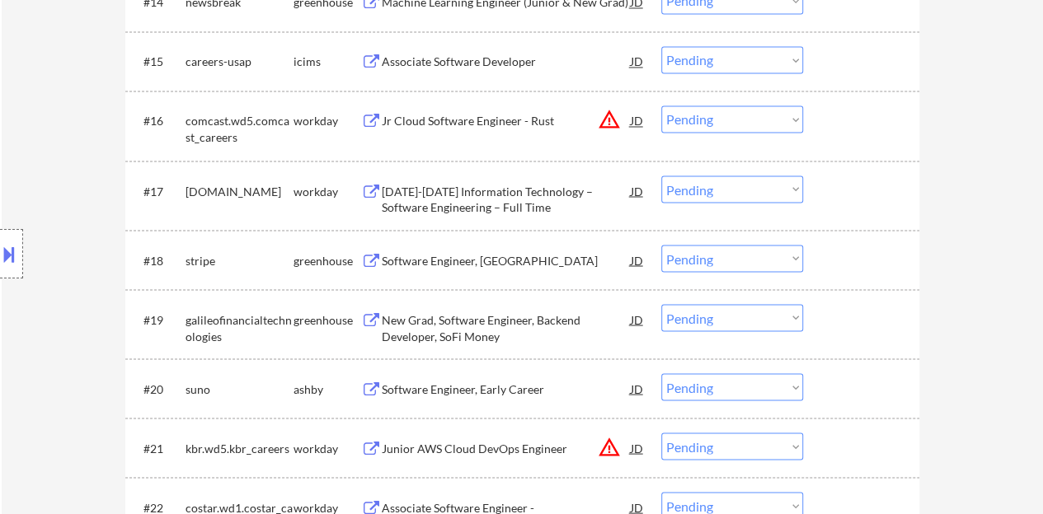
scroll to position [1484, 0]
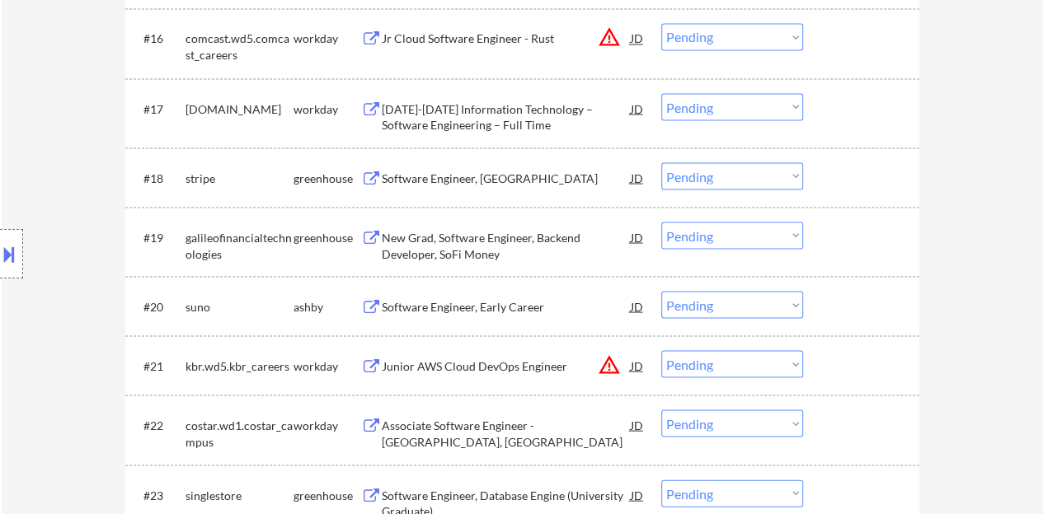
click at [467, 181] on div "Software Engineer, New Grad" at bounding box center [506, 178] width 249 height 16
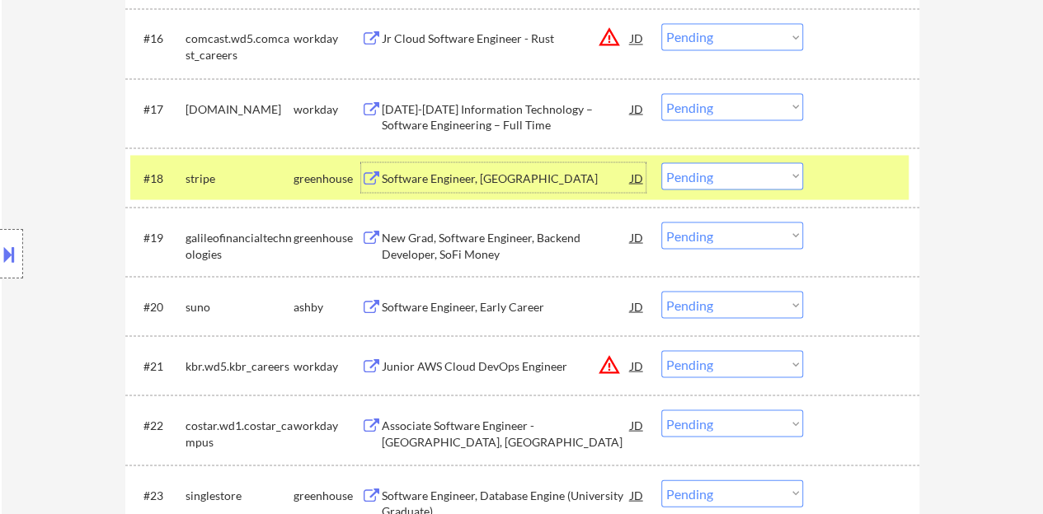
click at [750, 174] on select "Choose an option... Pending Applied Excluded (Questions) Excluded (Expired) Exc…" at bounding box center [732, 175] width 142 height 27
click at [661, 162] on select "Choose an option... Pending Applied Excluded (Questions) Excluded (Expired) Exc…" at bounding box center [732, 175] width 142 height 27
select select ""pending""
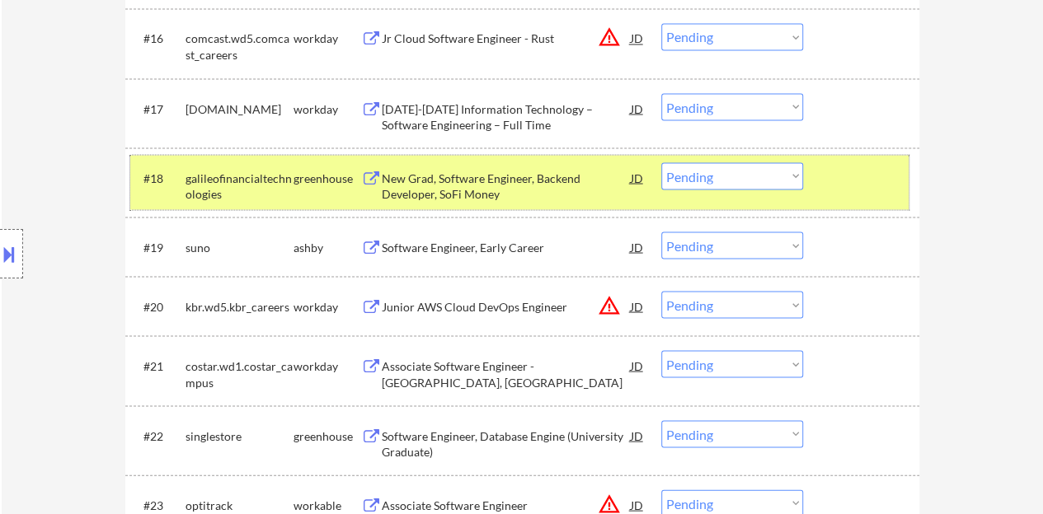
click at [848, 176] on div at bounding box center [863, 177] width 73 height 30
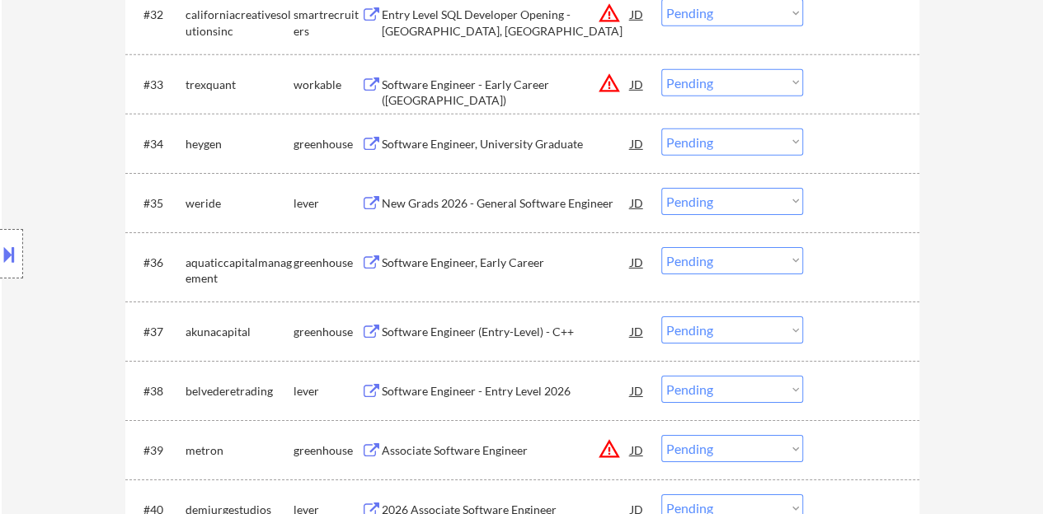
scroll to position [2556, 0]
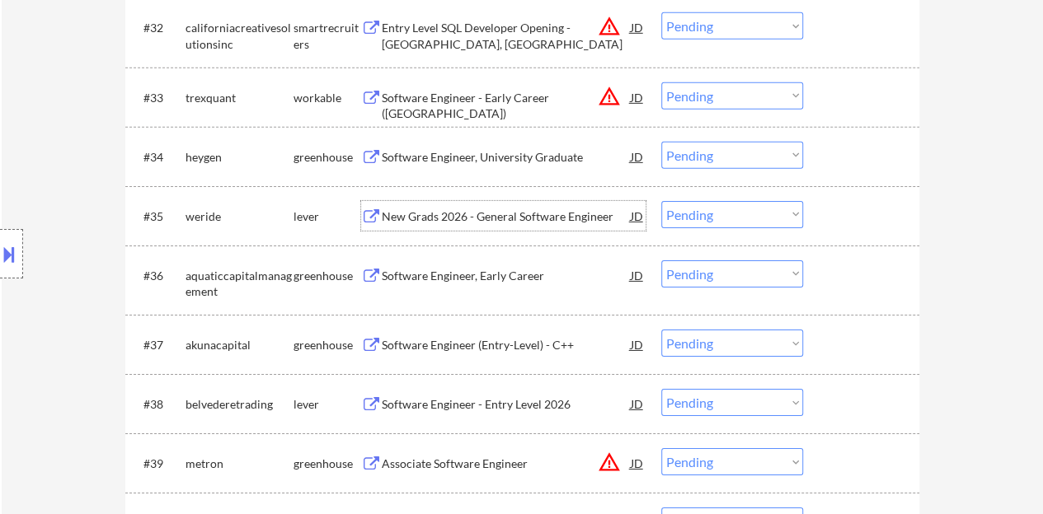
click at [488, 210] on div "New Grads 2026 - General Software Engineer" at bounding box center [506, 217] width 249 height 16
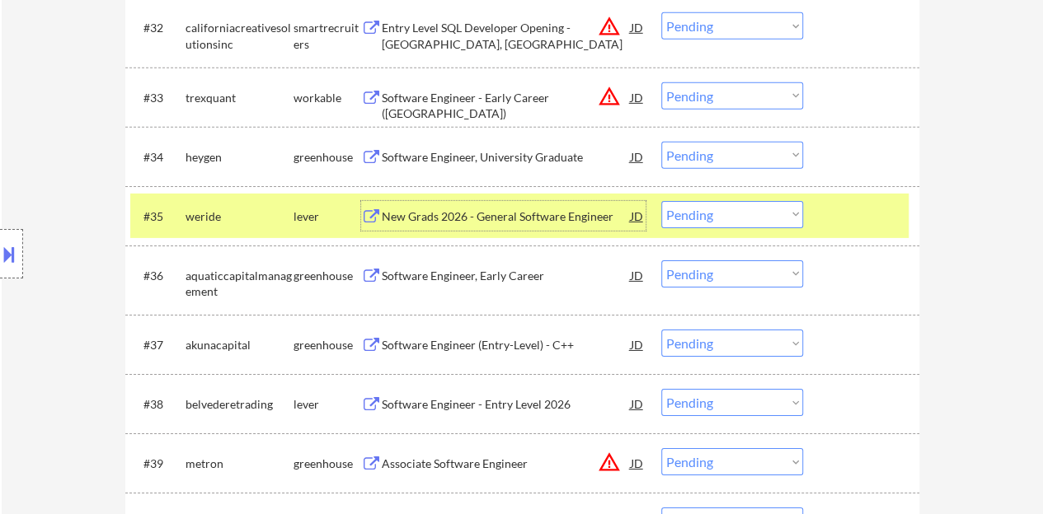
click at [849, 224] on div at bounding box center [863, 216] width 73 height 30
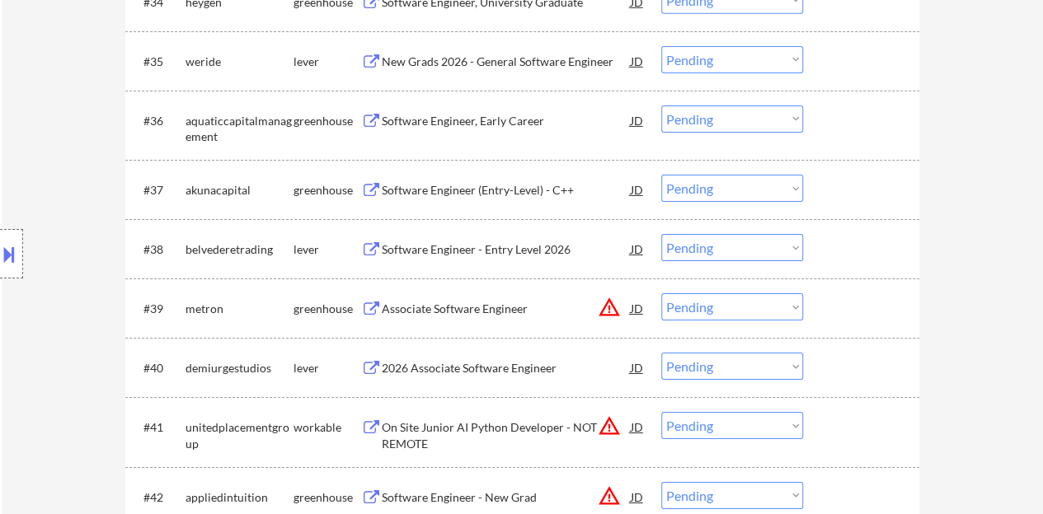
scroll to position [2721, 0]
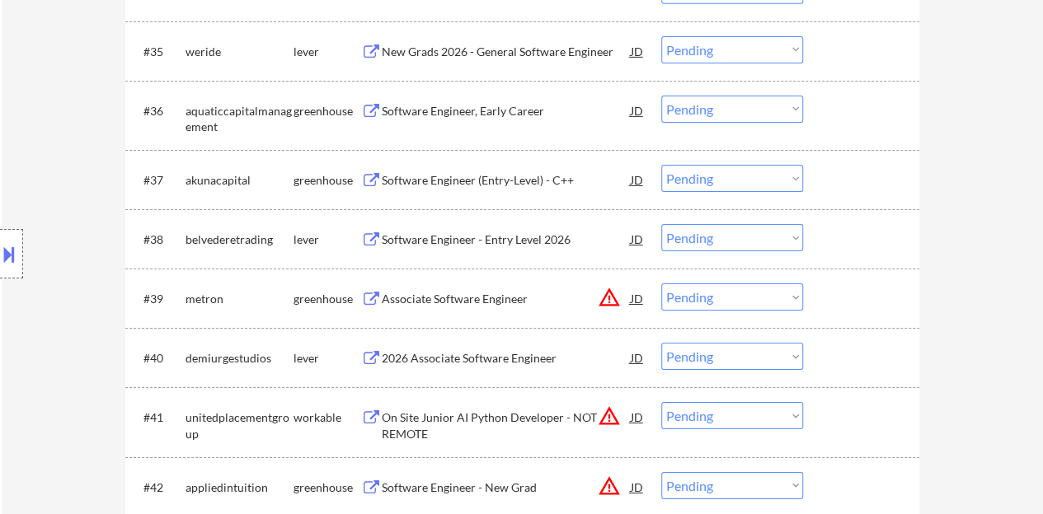
click at [539, 187] on div "Software Engineer (Entry-Level) - C++" at bounding box center [506, 180] width 249 height 16
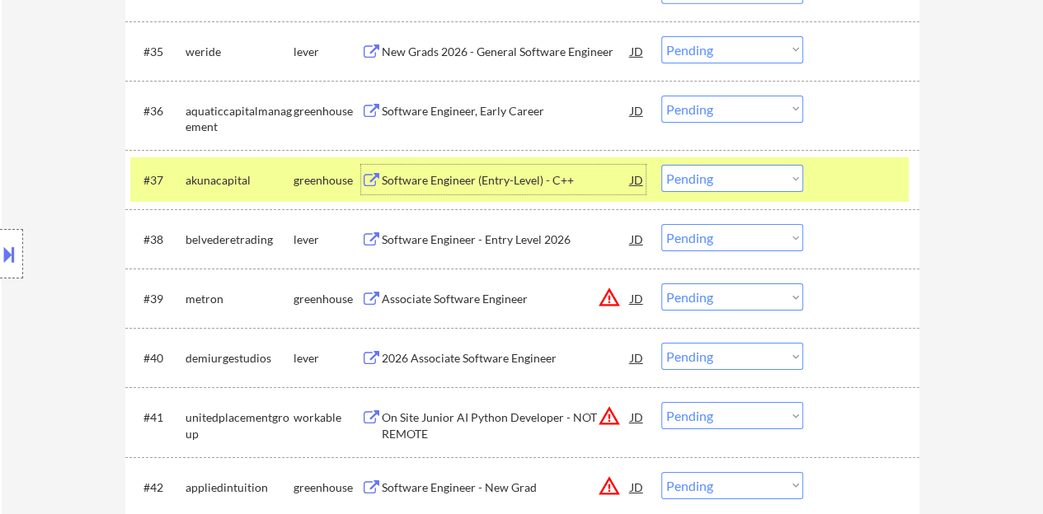
click at [749, 176] on select "Choose an option... Pending Applied Excluded (Questions) Excluded (Expired) Exc…" at bounding box center [732, 178] width 142 height 27
click at [661, 165] on select "Choose an option... Pending Applied Excluded (Questions) Excluded (Expired) Exc…" at bounding box center [732, 178] width 142 height 27
select select ""pending""
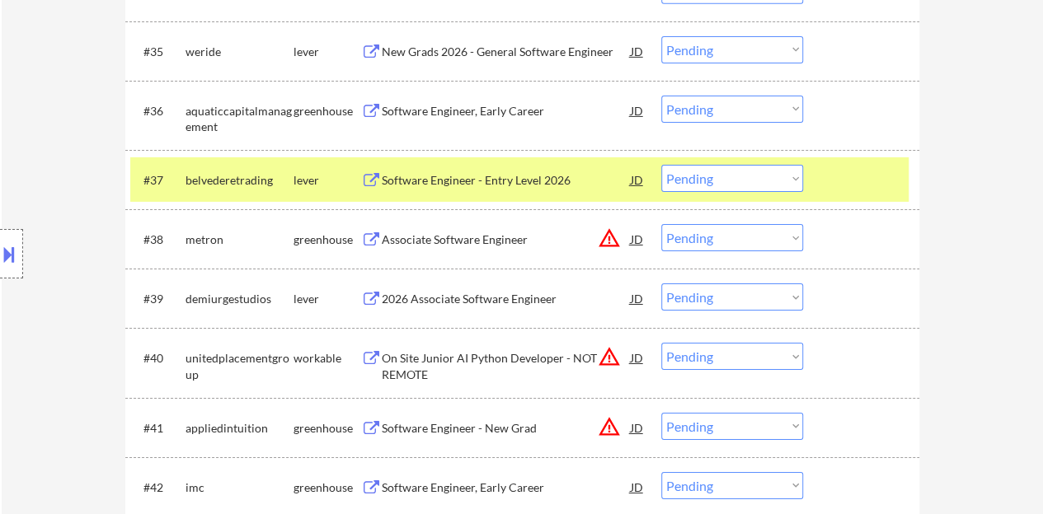
click at [862, 180] on div at bounding box center [863, 180] width 73 height 30
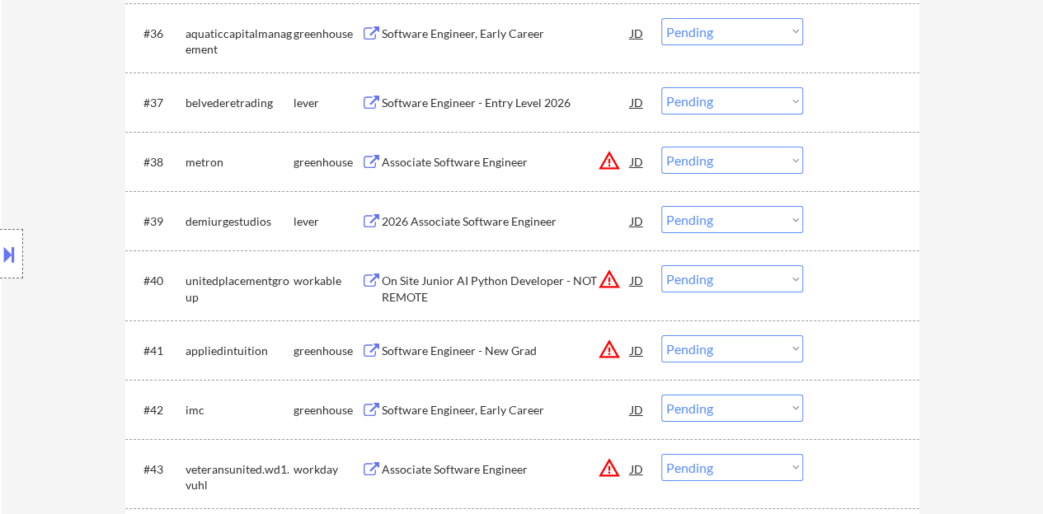
scroll to position [2803, 0]
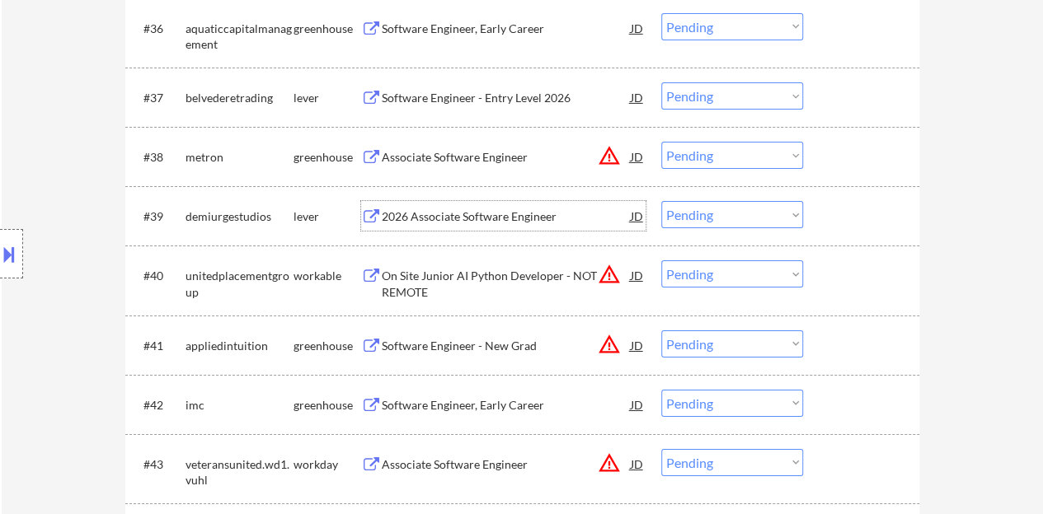
click at [528, 219] on div "2026 Associate Software Engineer" at bounding box center [506, 217] width 249 height 16
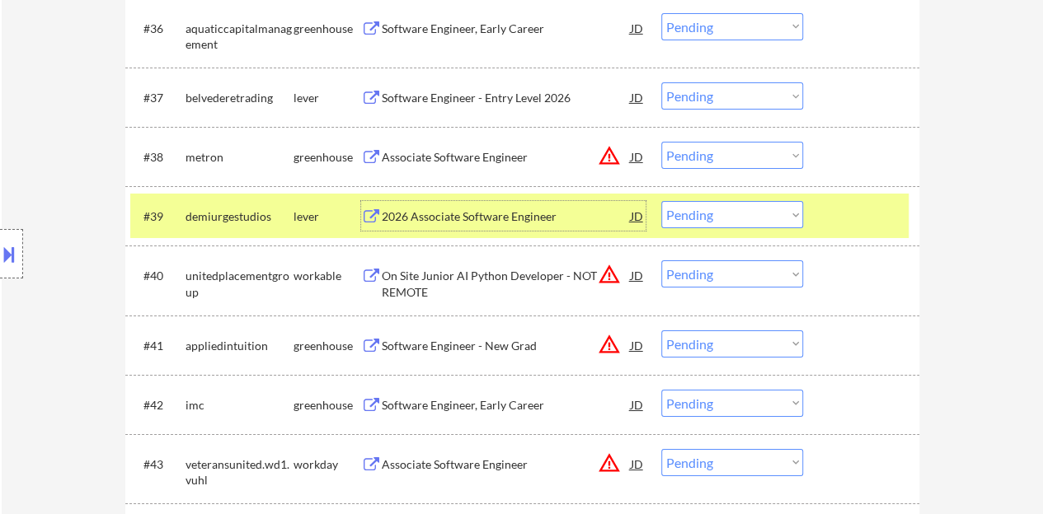
click at [749, 205] on select "Choose an option... Pending Applied Excluded (Questions) Excluded (Expired) Exc…" at bounding box center [732, 214] width 142 height 27
click at [661, 201] on select "Choose an option... Pending Applied Excluded (Questions) Excluded (Expired) Exc…" at bounding box center [732, 214] width 142 height 27
select select ""pending""
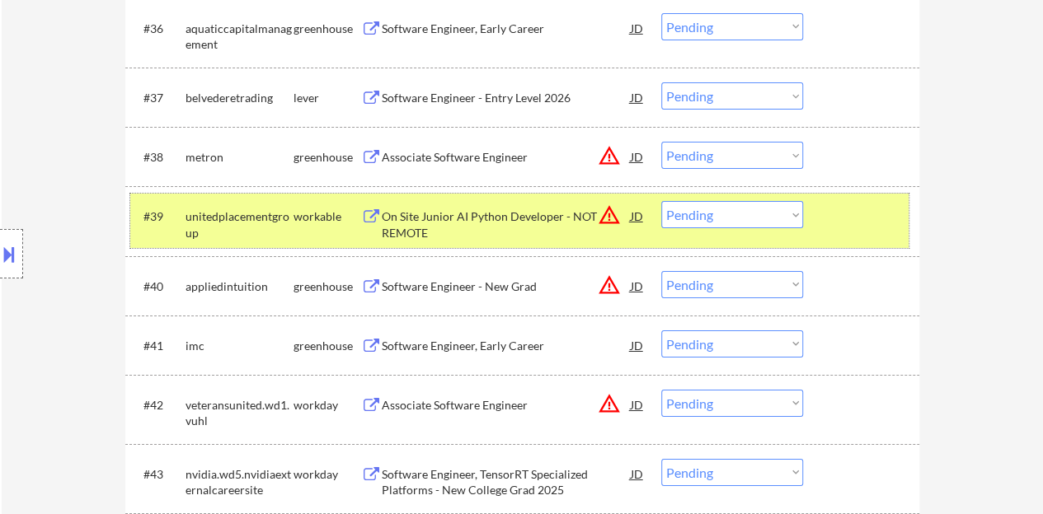
click at [871, 207] on div at bounding box center [863, 216] width 73 height 30
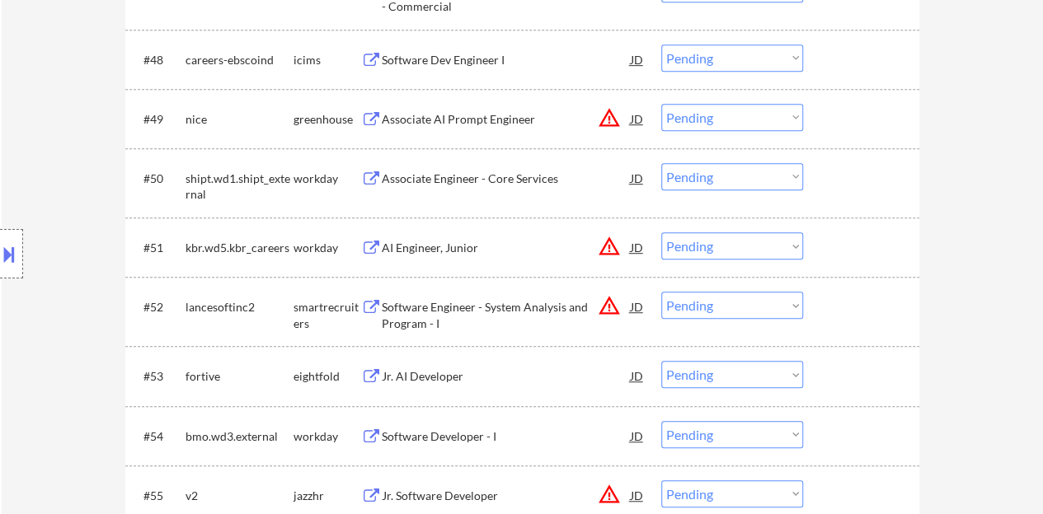
scroll to position [3463, 0]
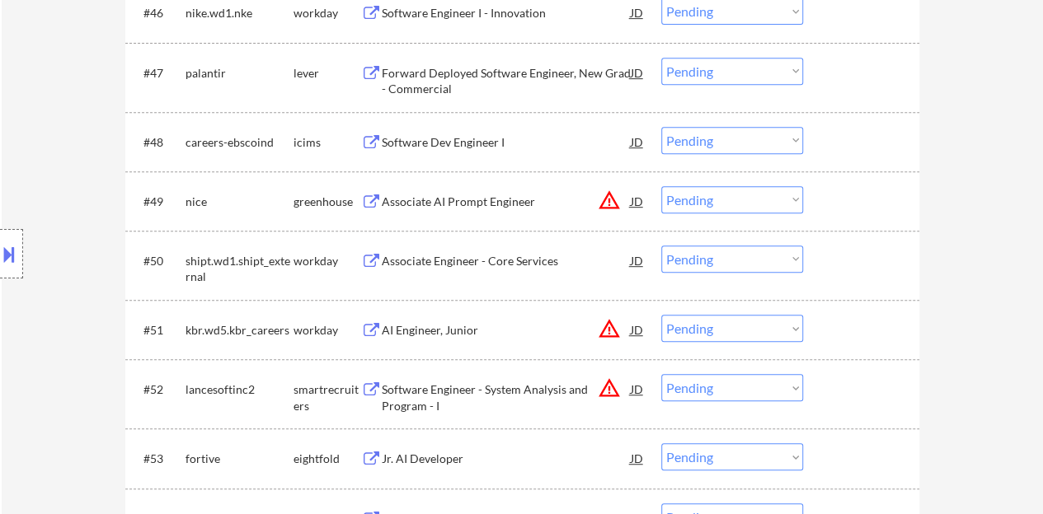
click at [486, 251] on div "Associate Engineer - Core Services" at bounding box center [506, 261] width 249 height 30
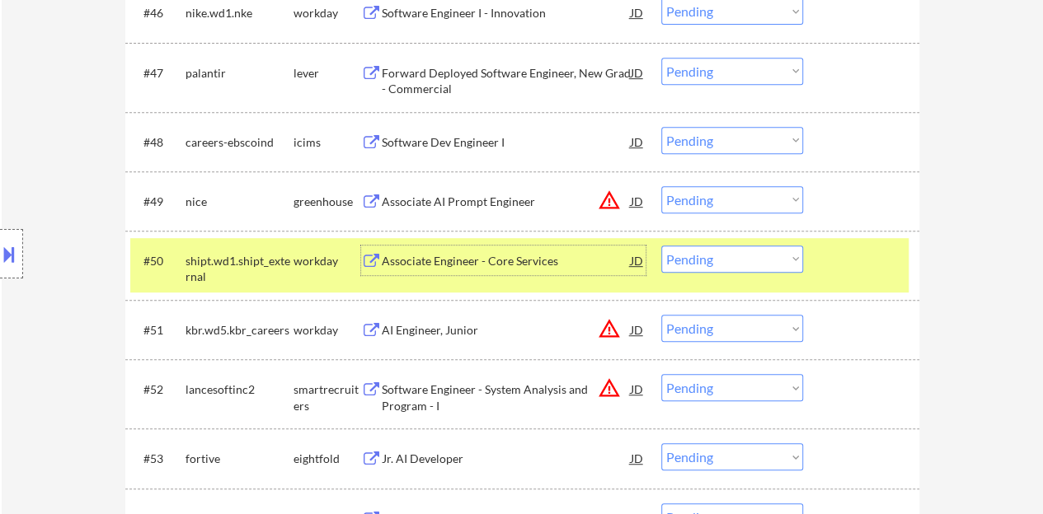
click at [689, 251] on select "Choose an option... Pending Applied Excluded (Questions) Excluded (Expired) Exc…" at bounding box center [732, 259] width 142 height 27
click at [661, 246] on select "Choose an option... Pending Applied Excluded (Questions) Excluded (Expired) Exc…" at bounding box center [732, 259] width 142 height 27
select select ""pending""
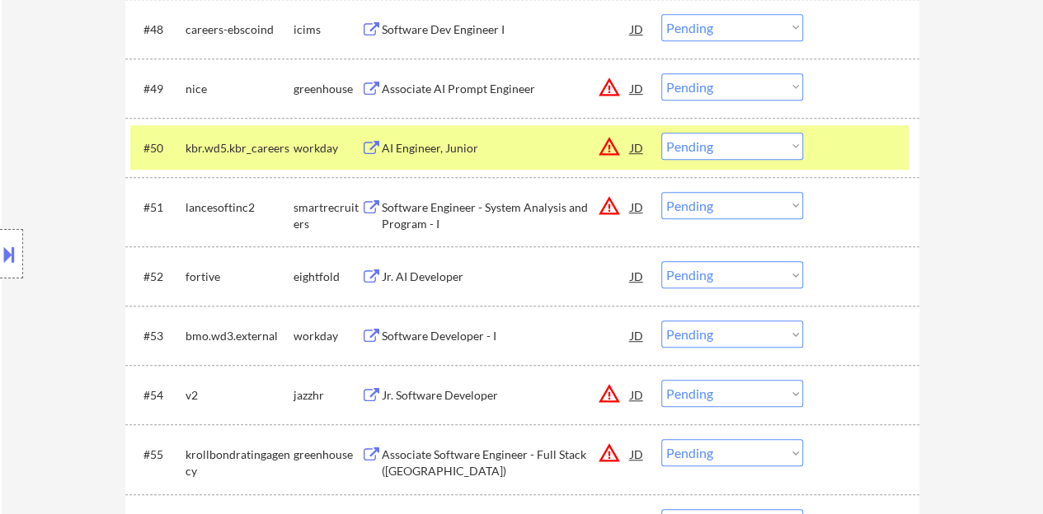
scroll to position [3590, 0]
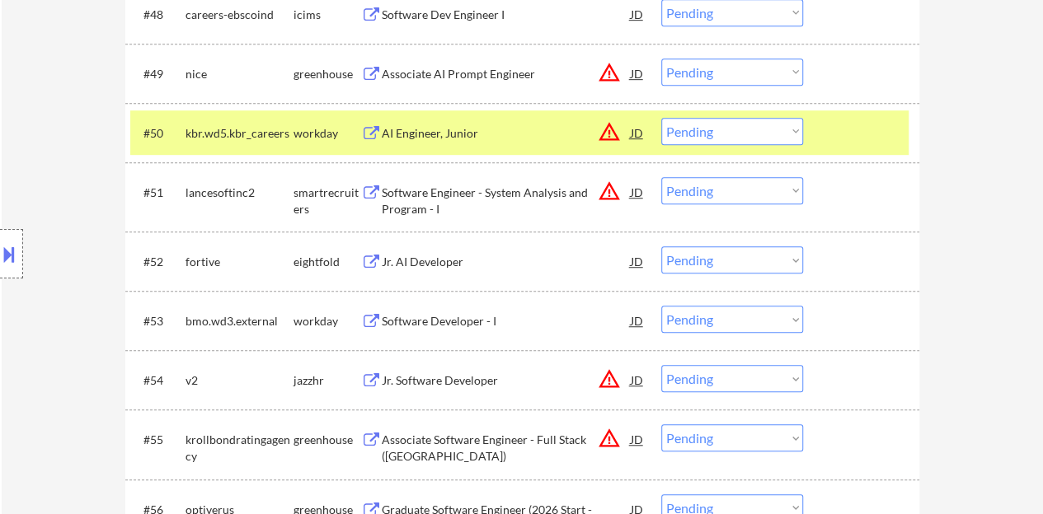
click at [881, 119] on div at bounding box center [863, 133] width 73 height 30
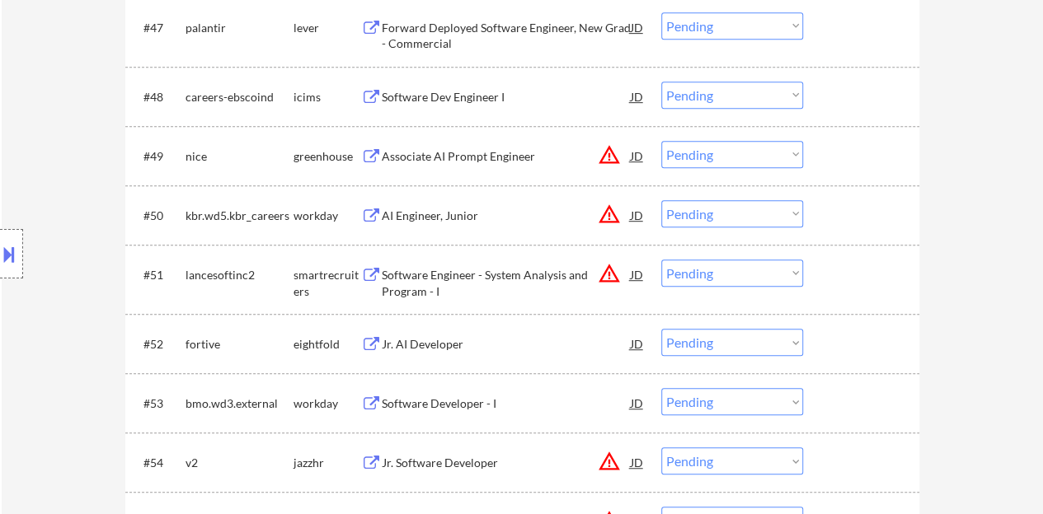
scroll to position [3426, 0]
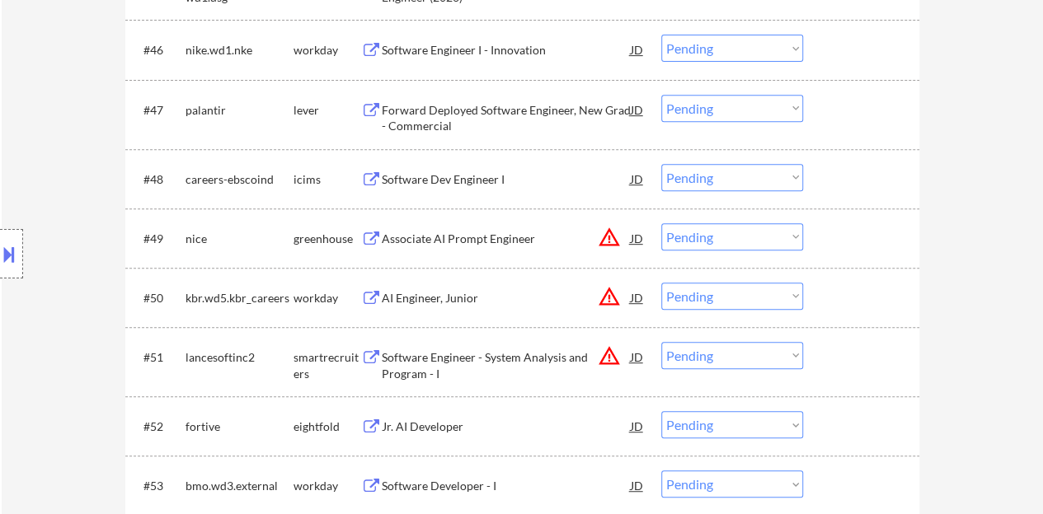
click at [638, 238] on div "JD" at bounding box center [637, 238] width 16 height 30
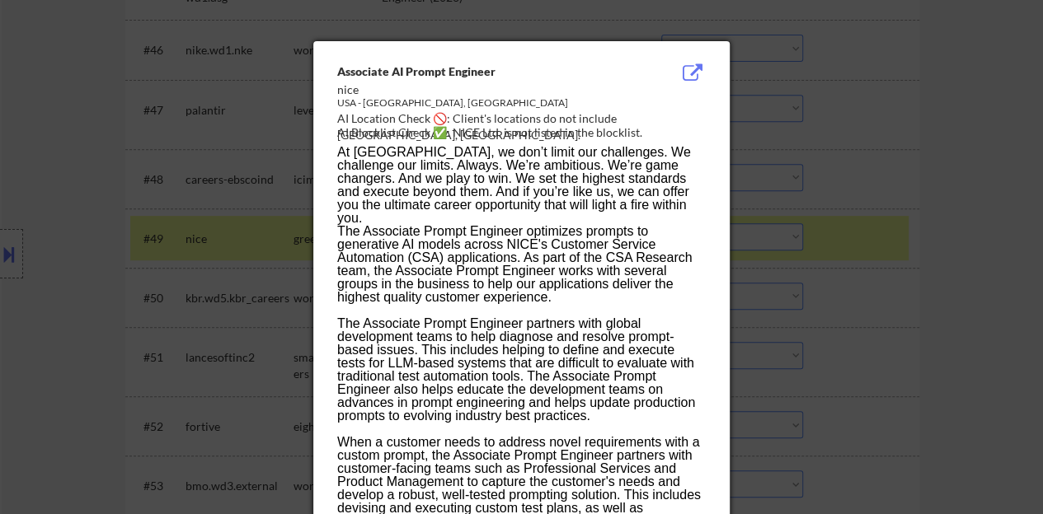
click at [910, 280] on div at bounding box center [521, 257] width 1043 height 514
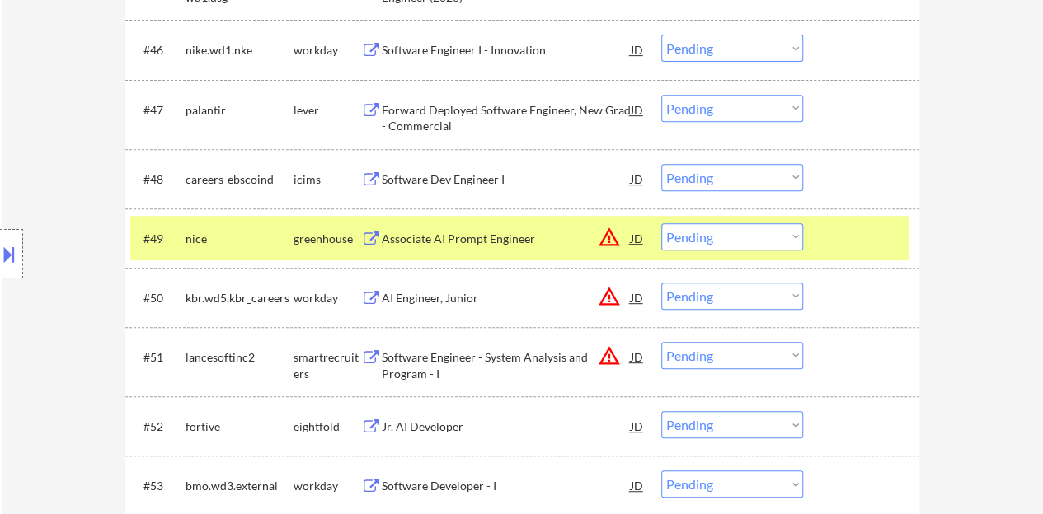
click at [480, 229] on div "Associate AI Prompt Engineer" at bounding box center [506, 238] width 249 height 30
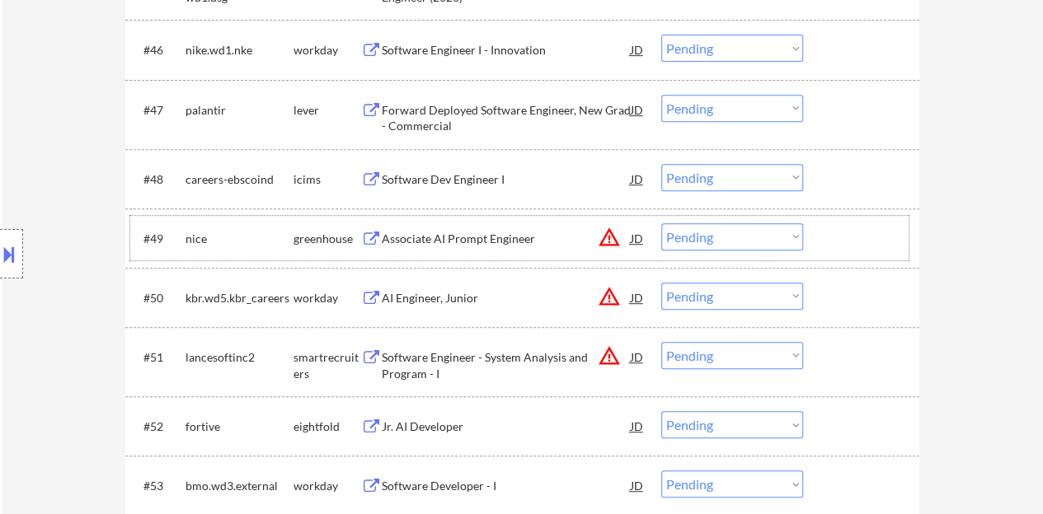
click at [880, 253] on div "#49 nice greenhouse Associate AI Prompt Engineer JD warning_amber Choose an opt…" at bounding box center [519, 238] width 778 height 45
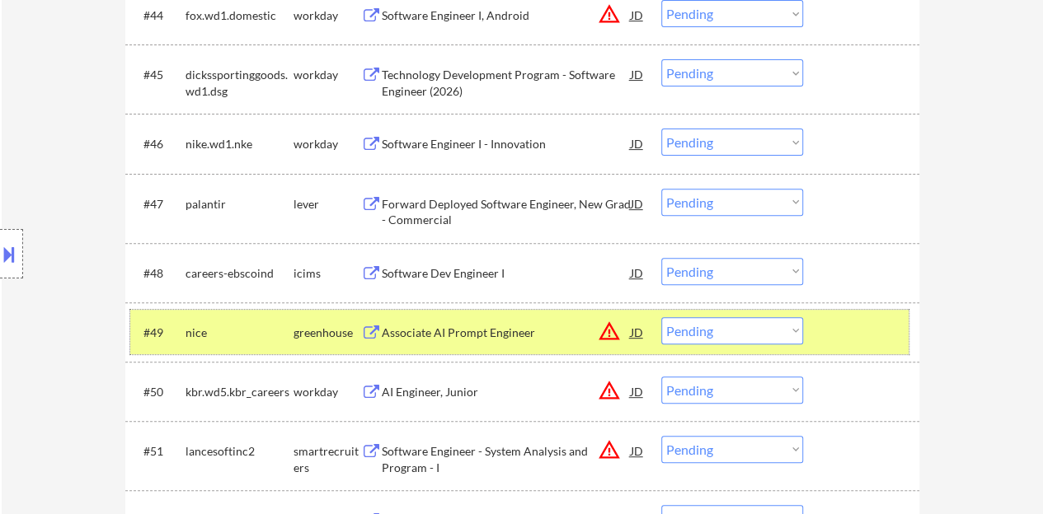
scroll to position [3376, 0]
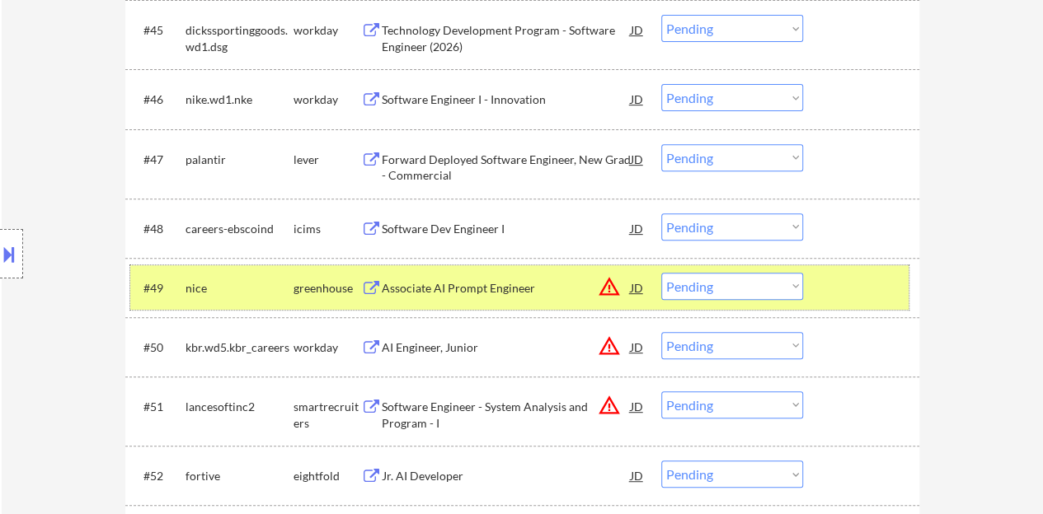
click at [747, 276] on select "Choose an option... Pending Applied Excluded (Questions) Excluded (Expired) Exc…" at bounding box center [732, 286] width 142 height 27
click at [661, 273] on select "Choose an option... Pending Applied Excluded (Questions) Excluded (Expired) Exc…" at bounding box center [732, 286] width 142 height 27
select select ""pending""
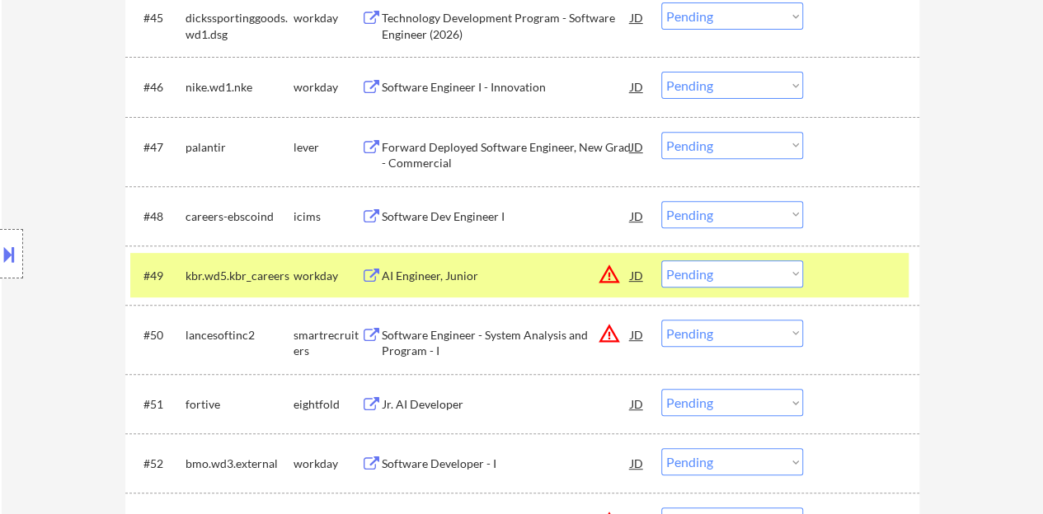
scroll to position [3541, 0]
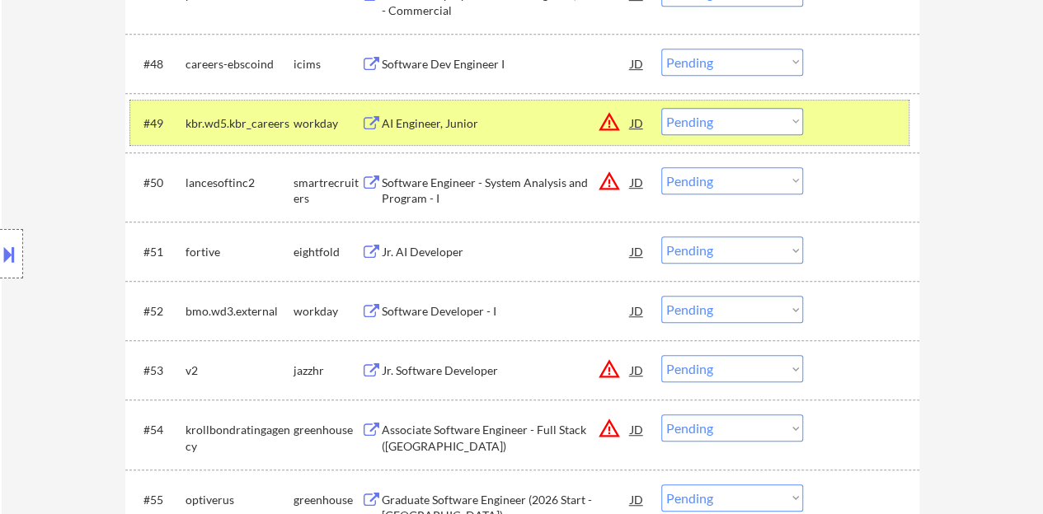
click at [849, 115] on div at bounding box center [863, 123] width 73 height 30
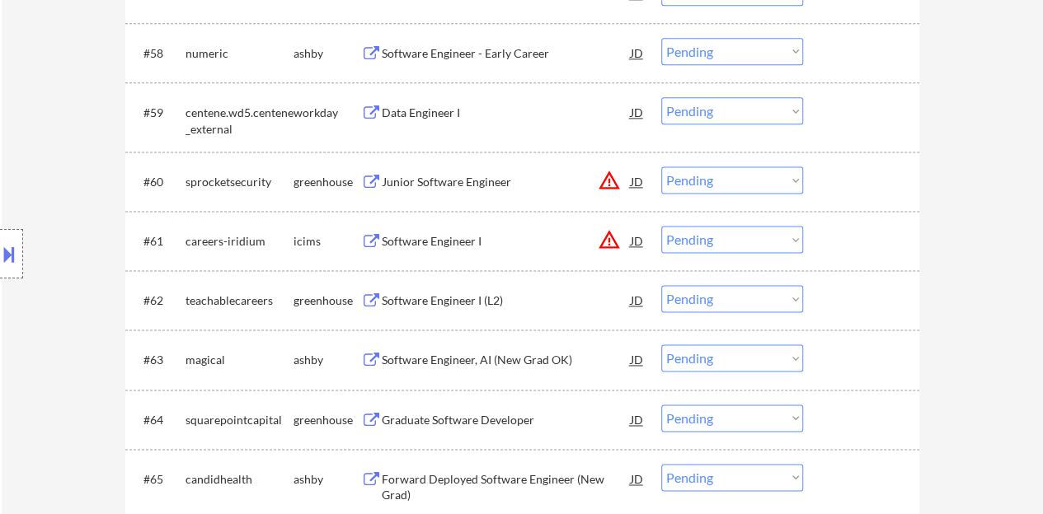
scroll to position [4201, 0]
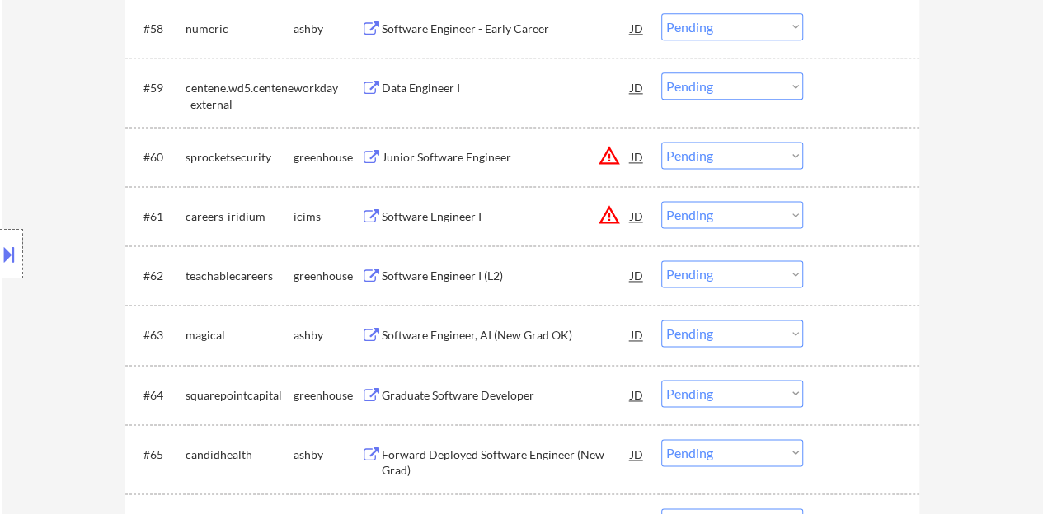
click at [468, 270] on div "Software Engineer I (L2)" at bounding box center [506, 276] width 249 height 16
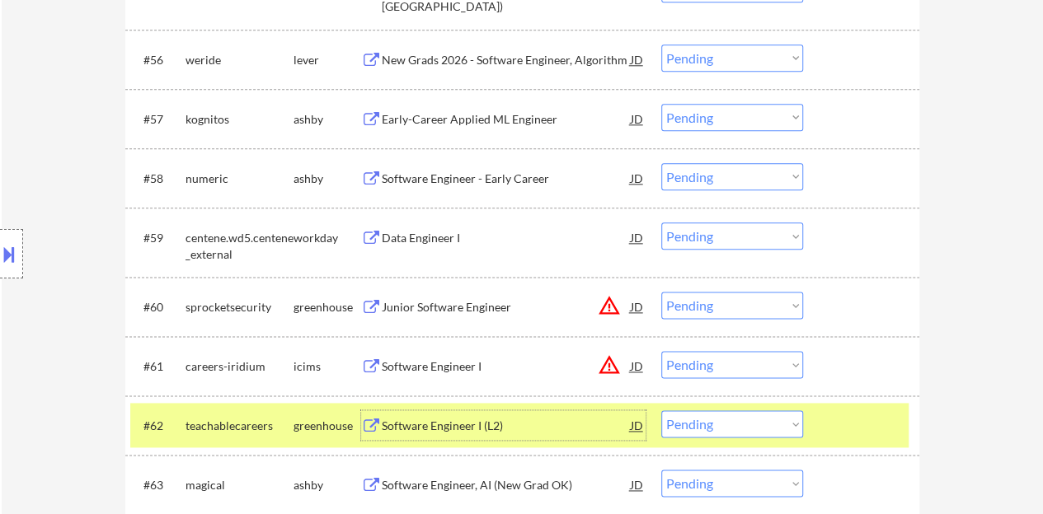
scroll to position [4036, 0]
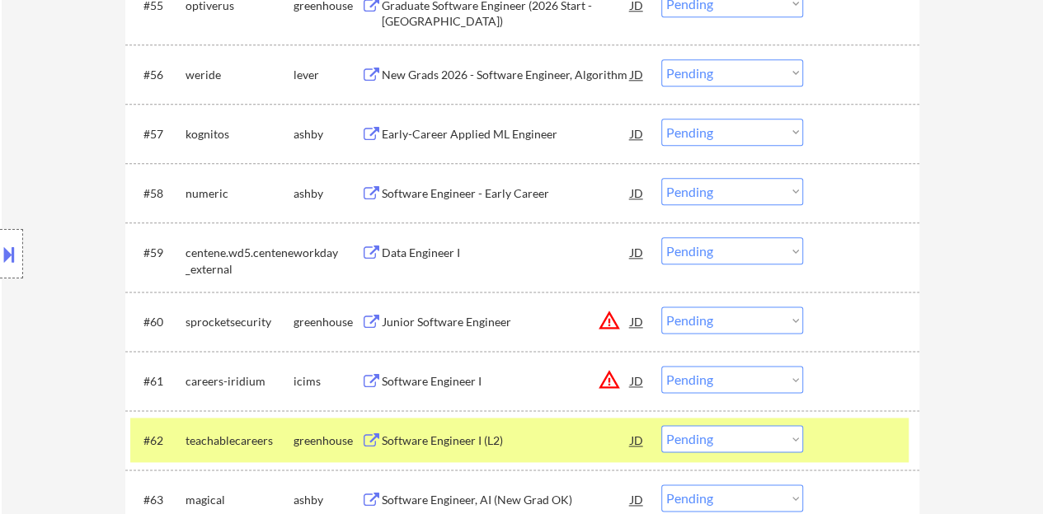
drag, startPoint x: 1041, startPoint y: 279, endPoint x: 1054, endPoint y: 23, distance: 256.7
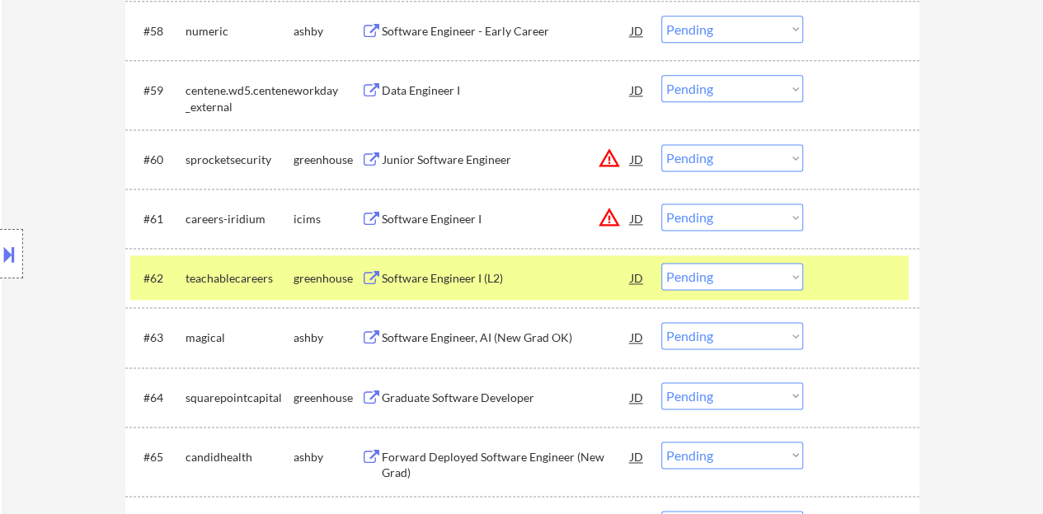
scroll to position [4212, 0]
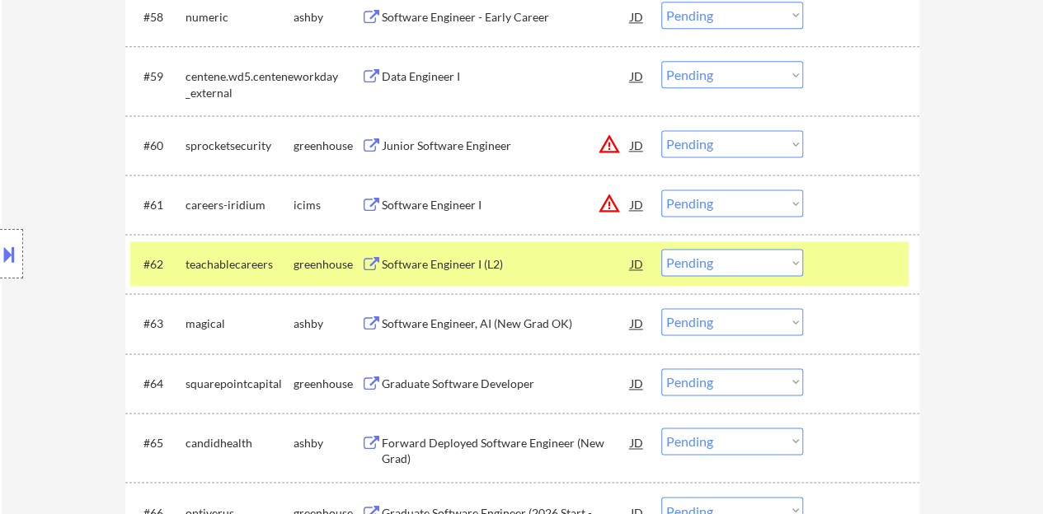
click at [740, 266] on select "Choose an option... Pending Applied Excluded (Questions) Excluded (Expired) Exc…" at bounding box center [732, 262] width 142 height 27
click at [661, 249] on select "Choose an option... Pending Applied Excluded (Questions) Excluded (Expired) Exc…" at bounding box center [732, 262] width 142 height 27
select select ""pending""
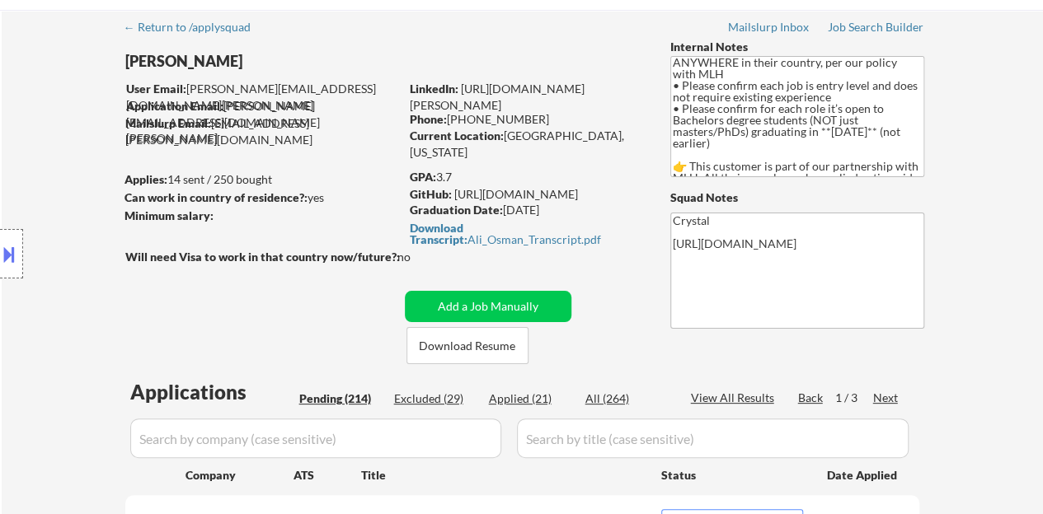
scroll to position [82, 0]
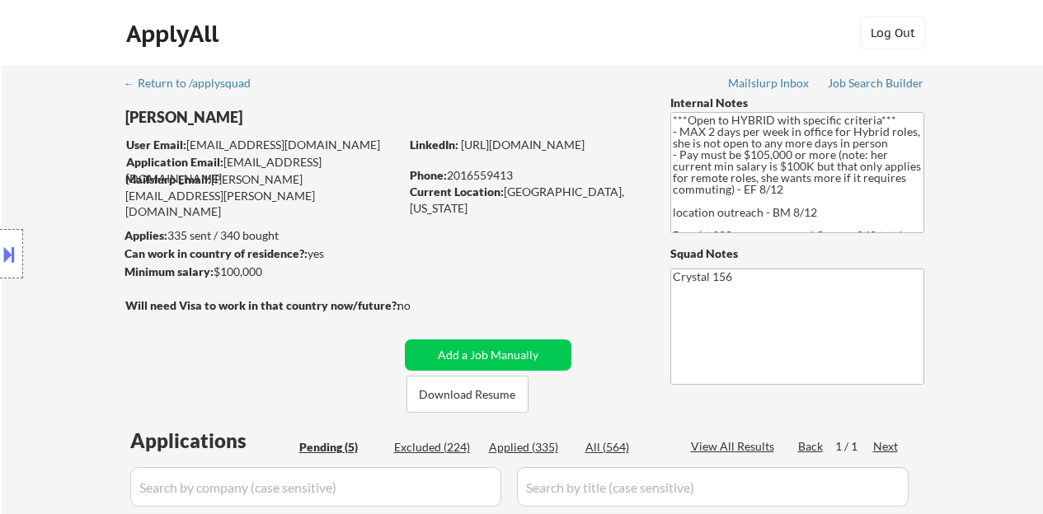
select select ""pending""
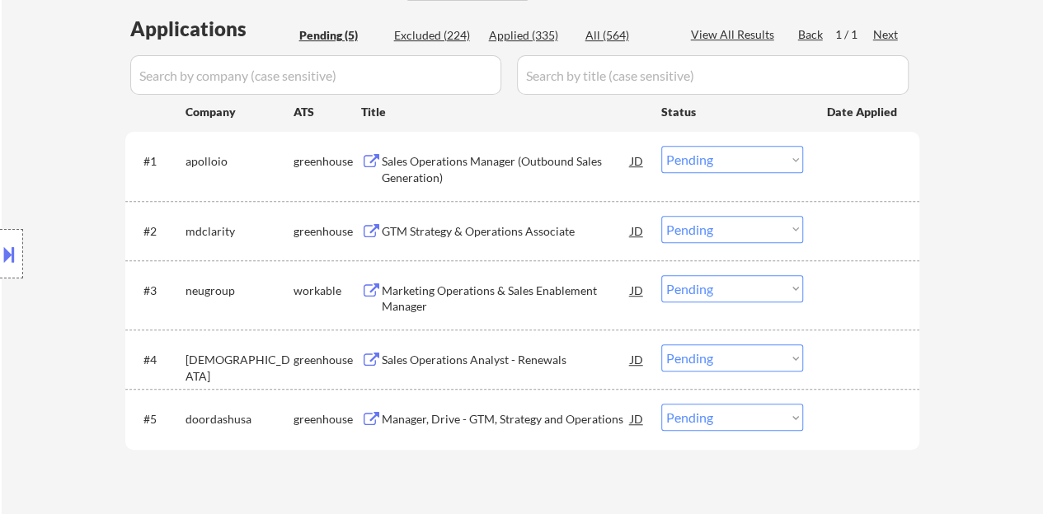
scroll to position [412, 0]
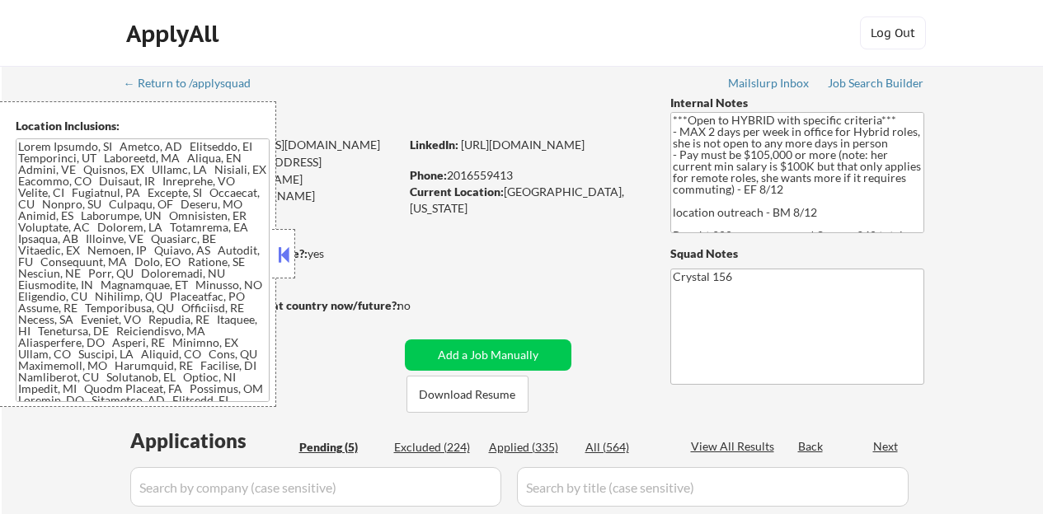
select select ""pending""
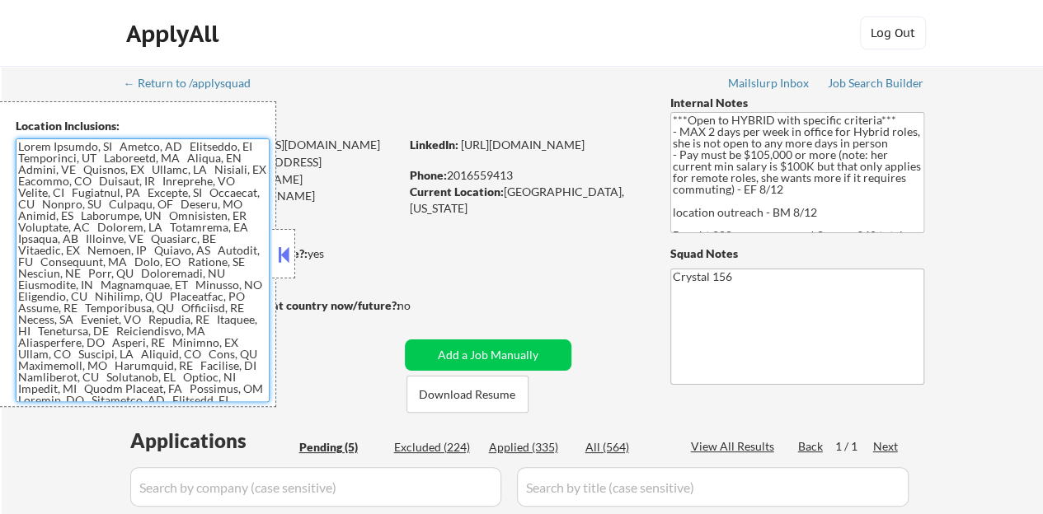
click at [287, 251] on button at bounding box center [284, 254] width 18 height 25
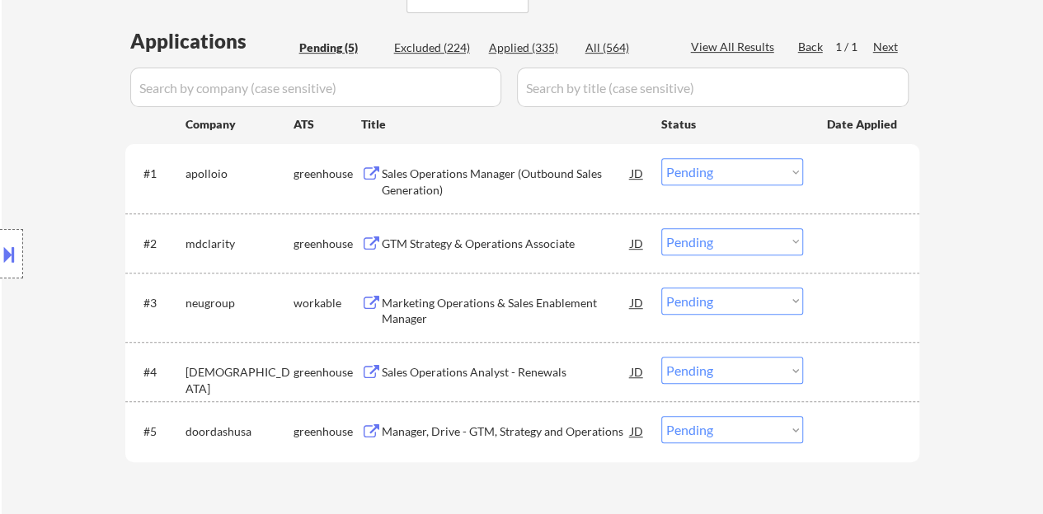
scroll to position [412, 0]
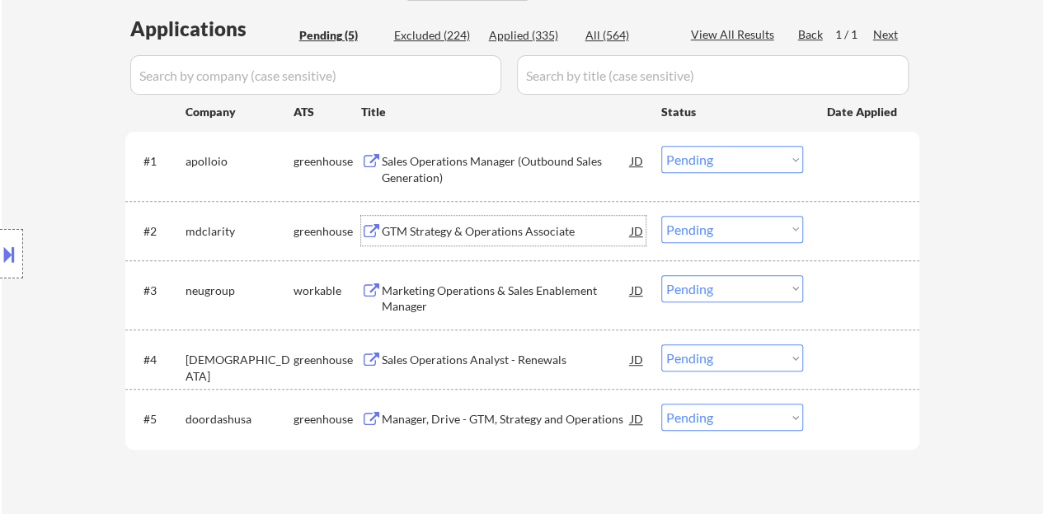
click at [480, 220] on div "GTM Strategy & Operations Associate" at bounding box center [506, 231] width 249 height 30
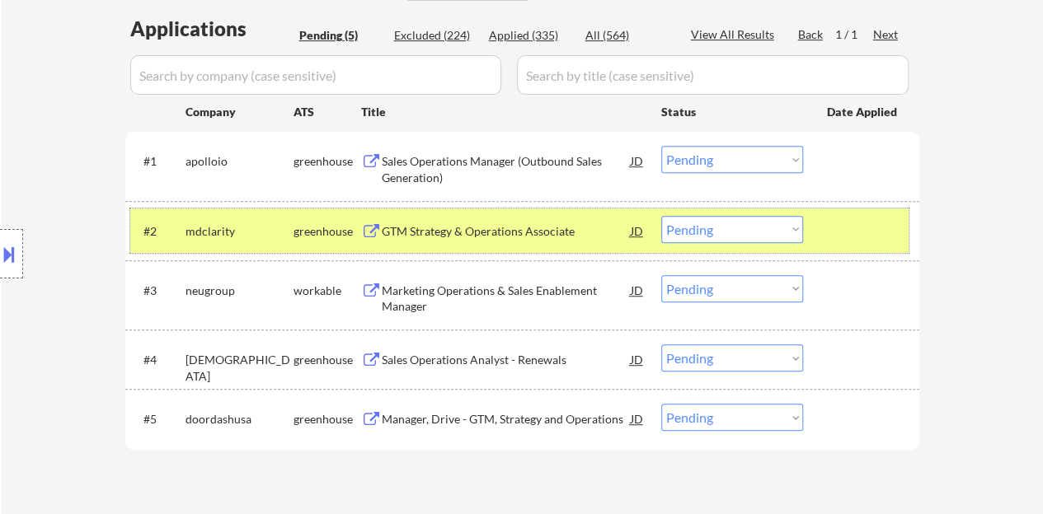
click at [715, 210] on div "#2 mdclarity greenhouse GTM Strategy & Operations Associate JD Choose an option…" at bounding box center [519, 231] width 778 height 45
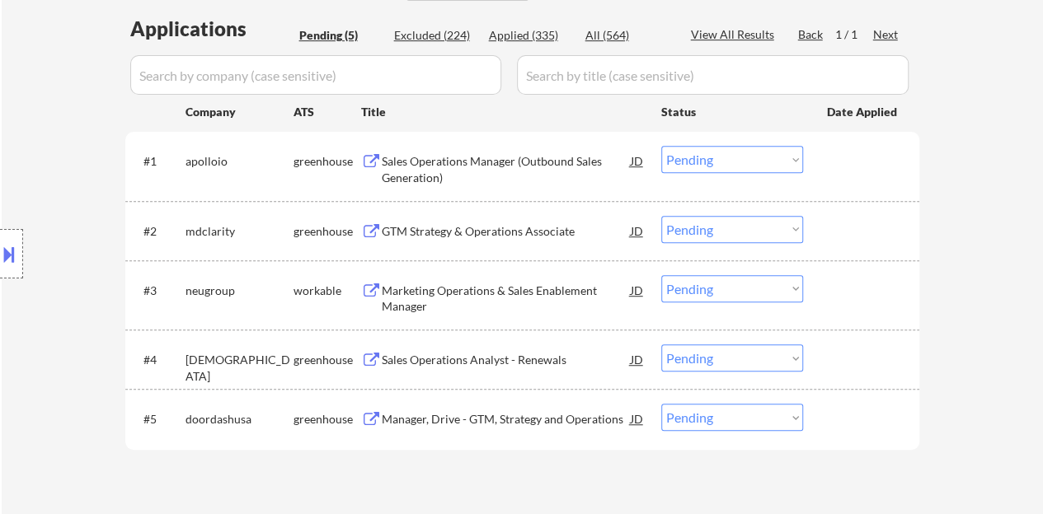
click at [711, 222] on select "Choose an option... Pending Applied Excluded (Questions) Excluded (Expired) Exc…" at bounding box center [732, 229] width 142 height 27
click at [661, 216] on select "Choose an option... Pending Applied Excluded (Questions) Excluded (Expired) Exc…" at bounding box center [732, 229] width 142 height 27
select select ""pending""
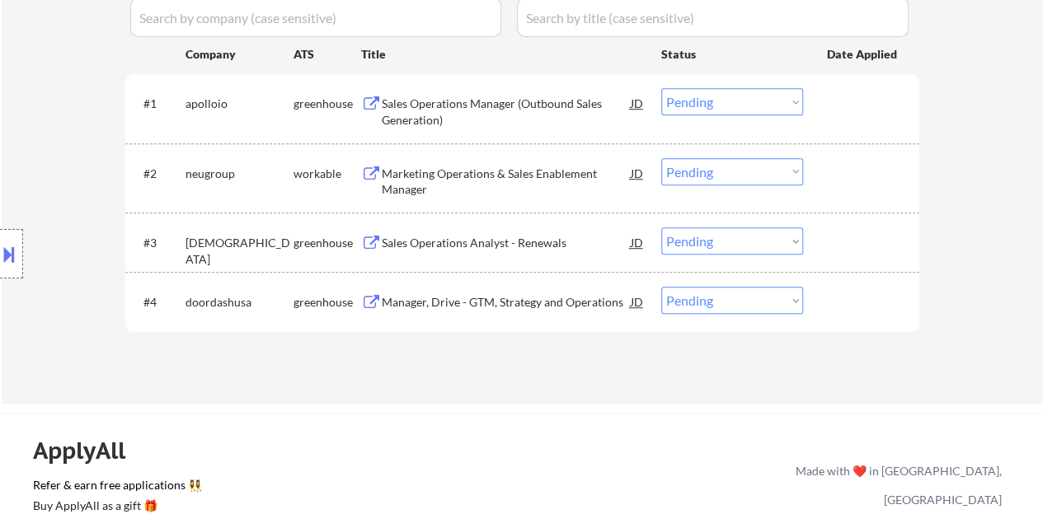
scroll to position [495, 0]
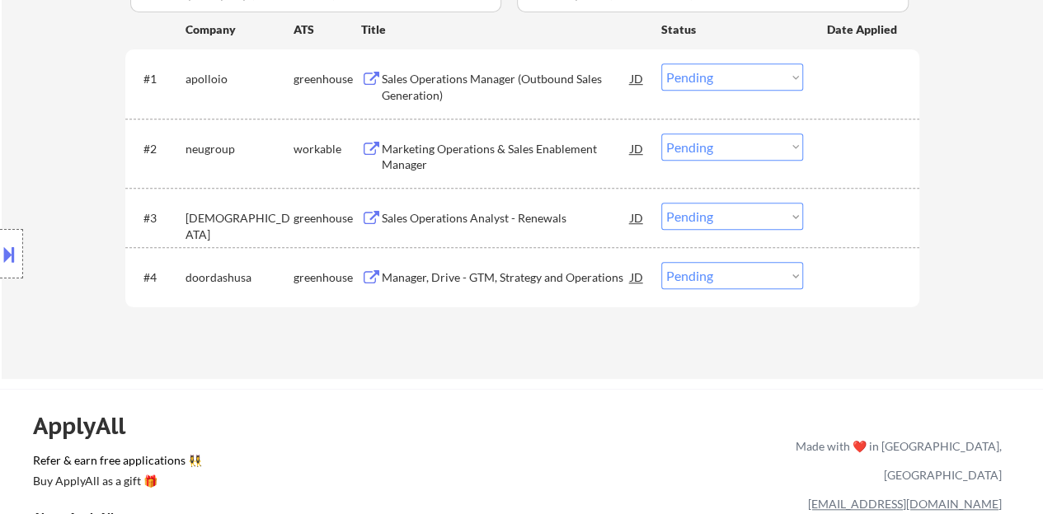
click at [495, 78] on div "Sales Operations Manager (Outbound Sales Generation)" at bounding box center [506, 87] width 249 height 32
